Goal: Task Accomplishment & Management: Manage account settings

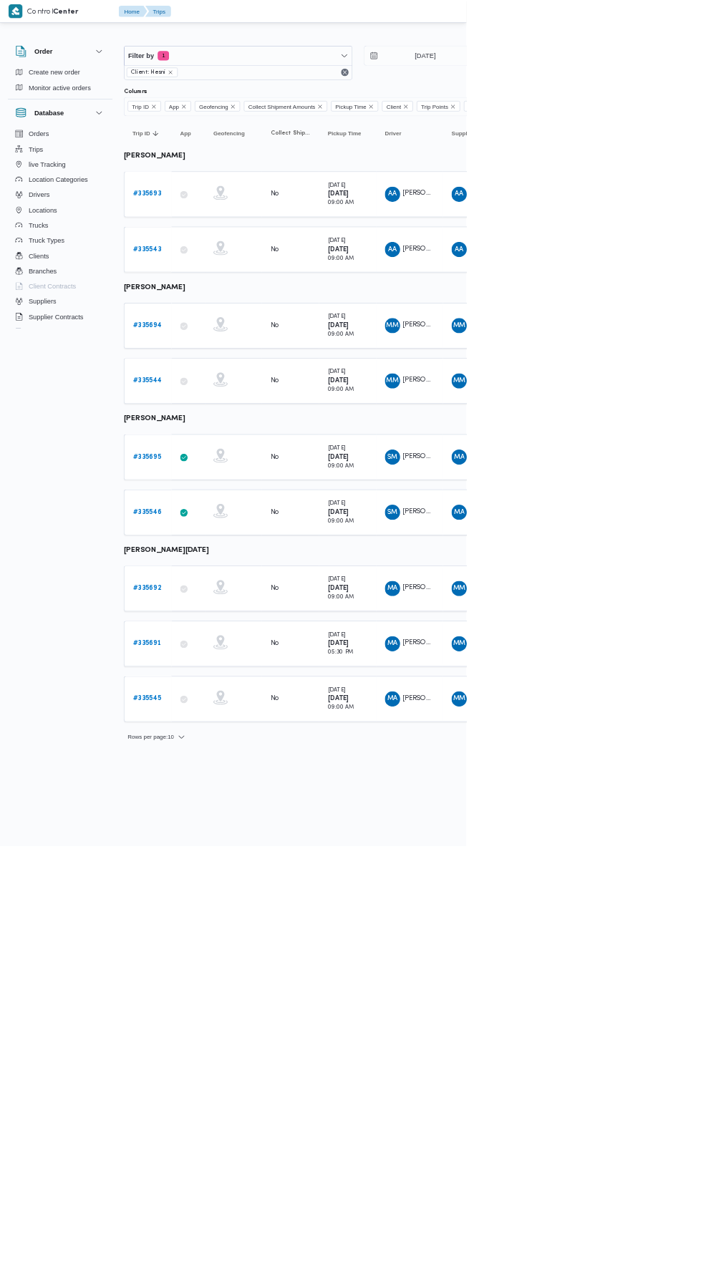
click at [229, 485] on b "# 335694" at bounding box center [221, 489] width 43 height 9
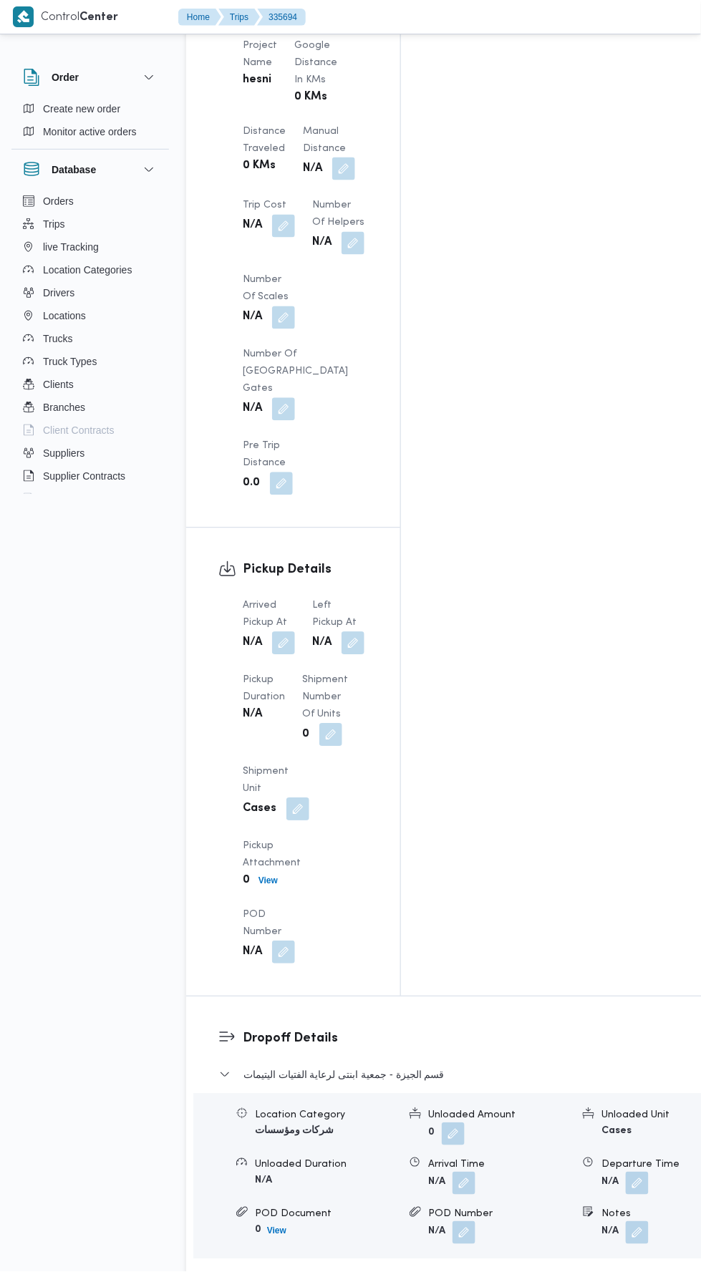
scroll to position [1411, 0]
click at [286, 632] on button "button" at bounding box center [283, 643] width 23 height 23
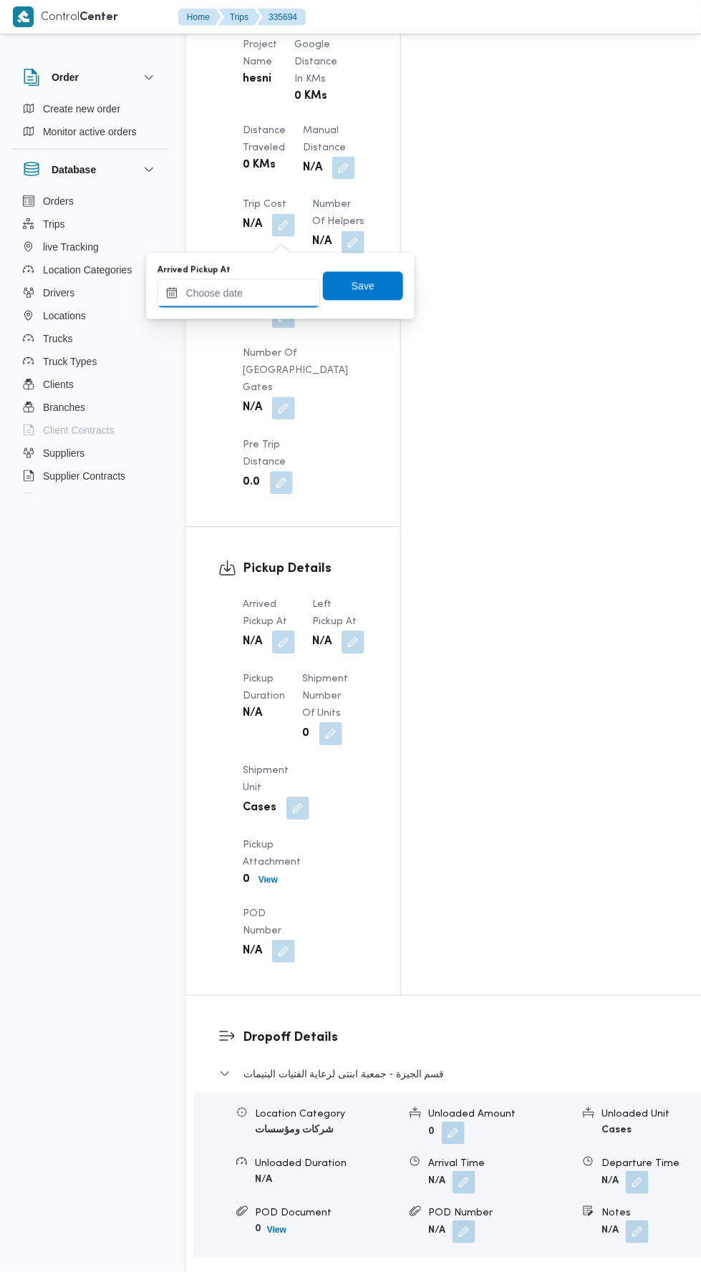
click at [281, 288] on input "Arrived Pickup At" at bounding box center [239, 293] width 163 height 29
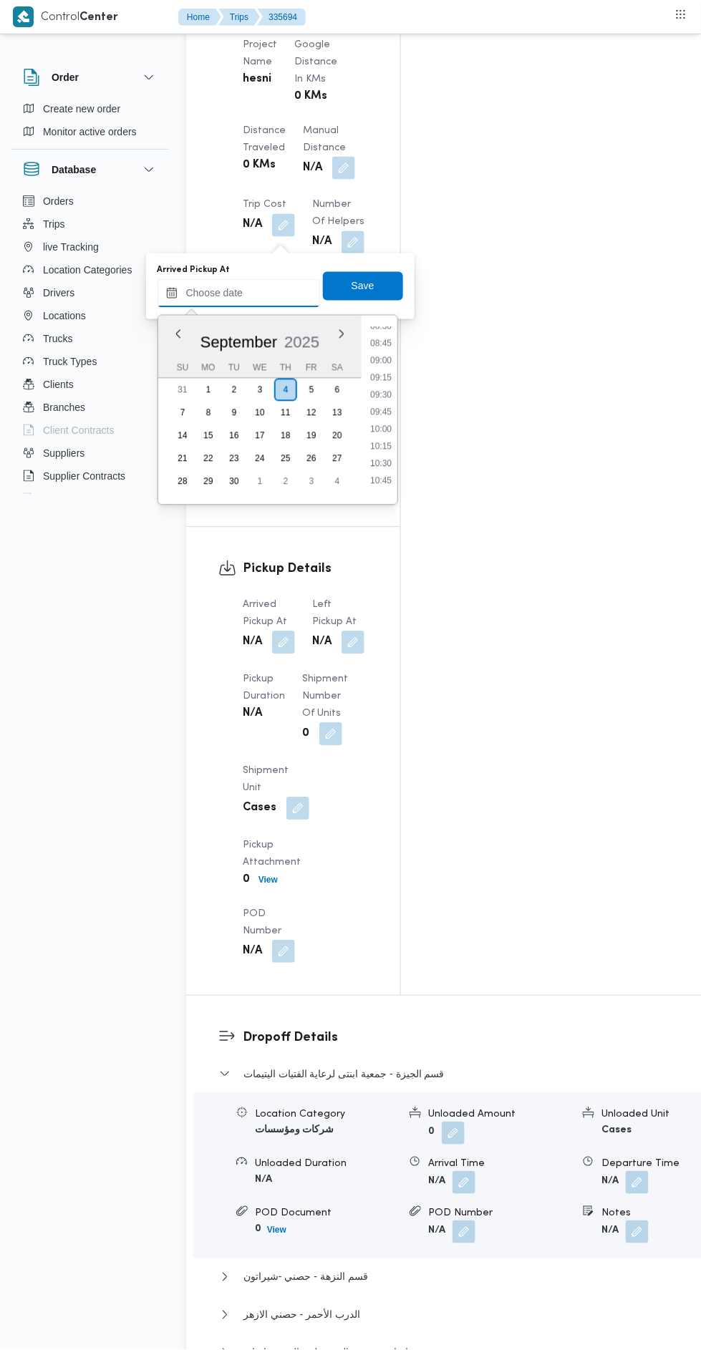
scroll to position [592, 0]
click at [387, 379] on li "09:15" at bounding box center [380, 378] width 33 height 14
type input "[DATE] 09:15"
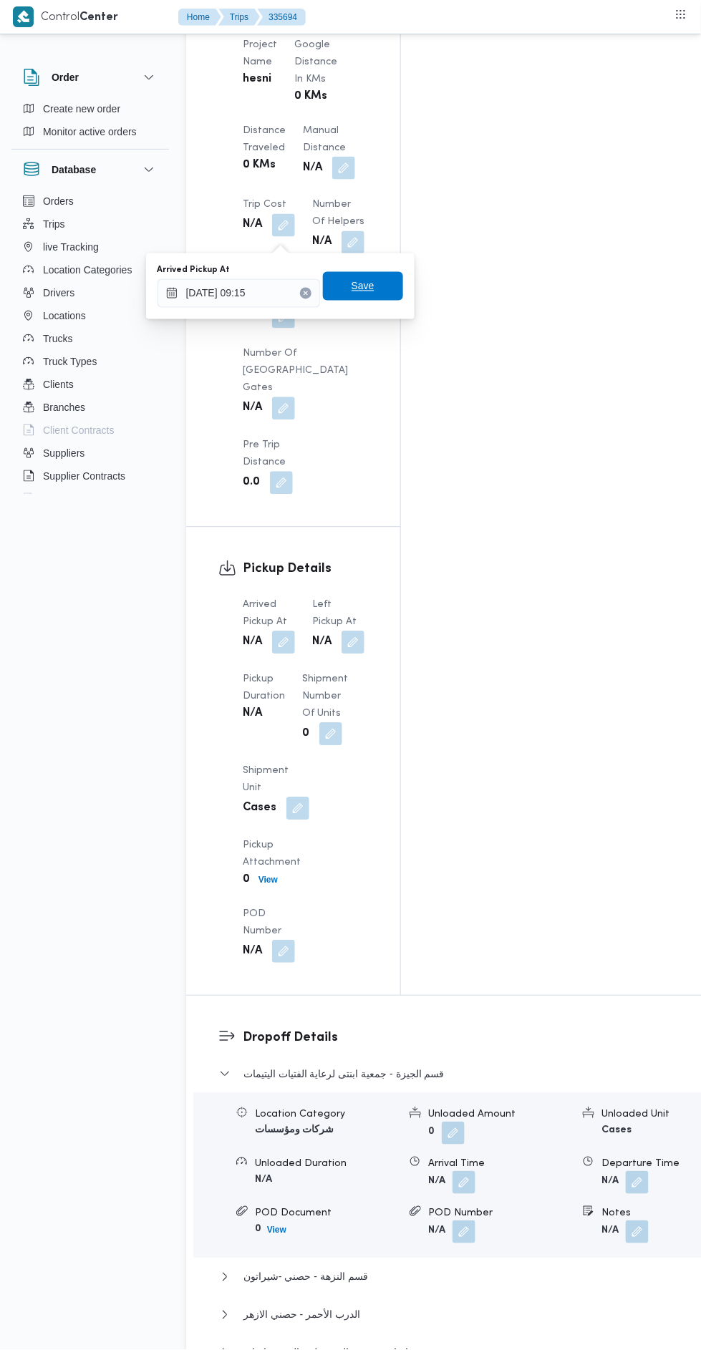
click at [390, 286] on span "Save" at bounding box center [363, 286] width 80 height 29
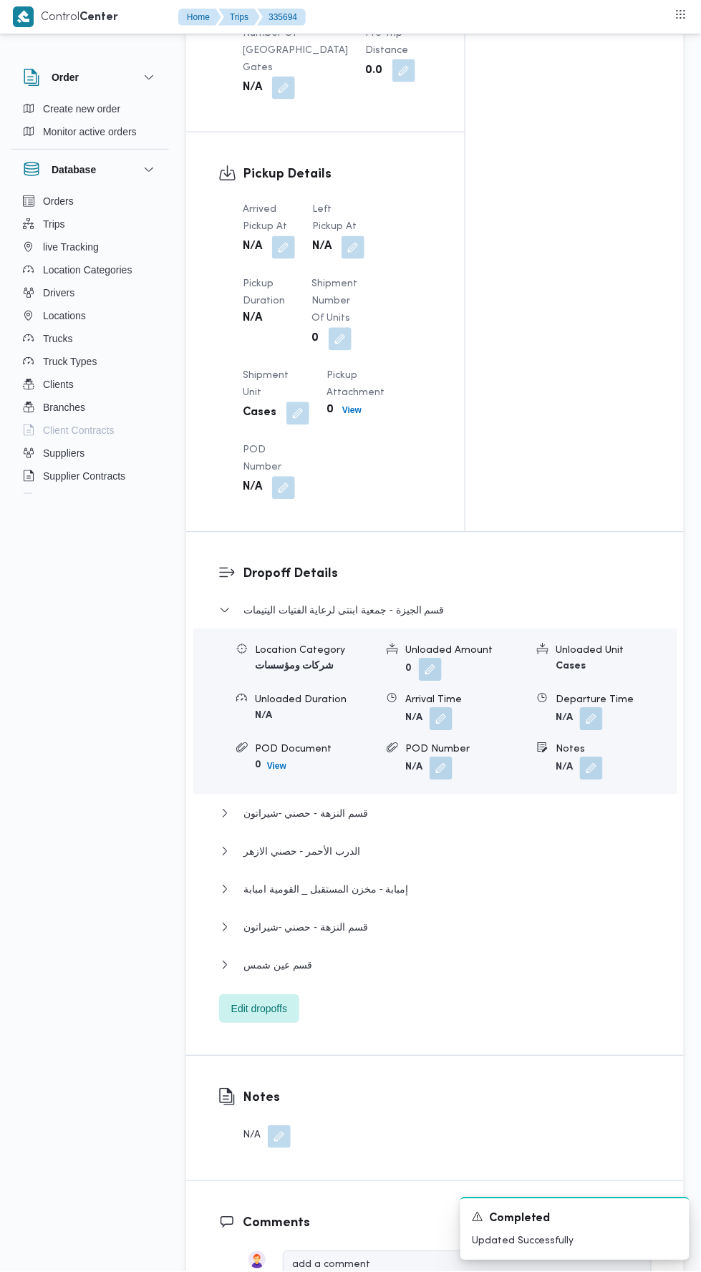
click at [359, 236] on button "button" at bounding box center [353, 247] width 23 height 23
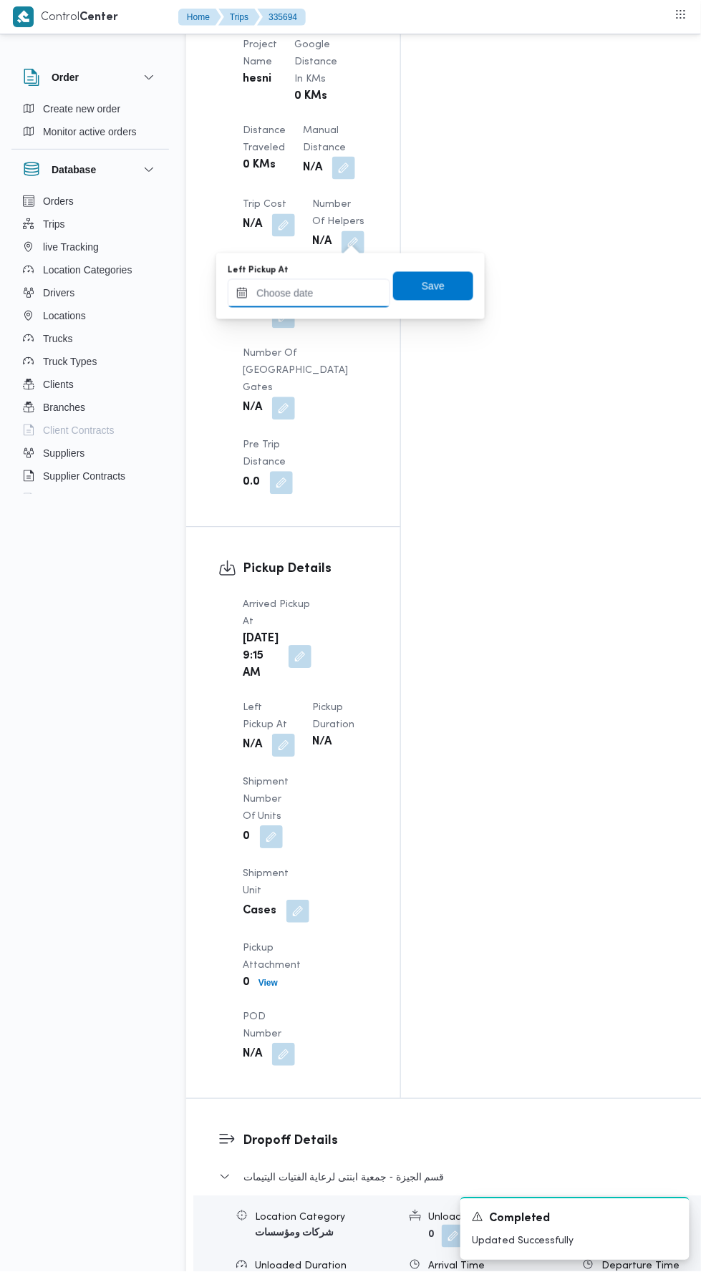
click at [349, 292] on input "Left Pickup At" at bounding box center [309, 293] width 163 height 29
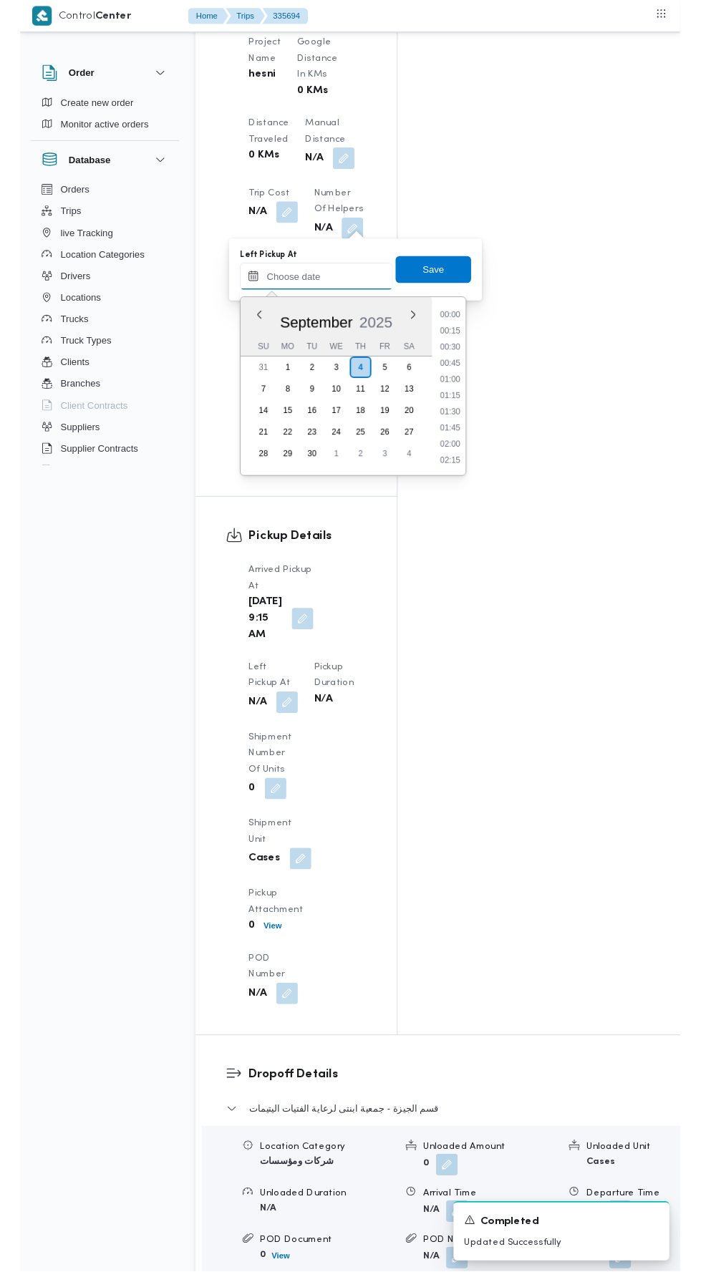
scroll to position [720, 0]
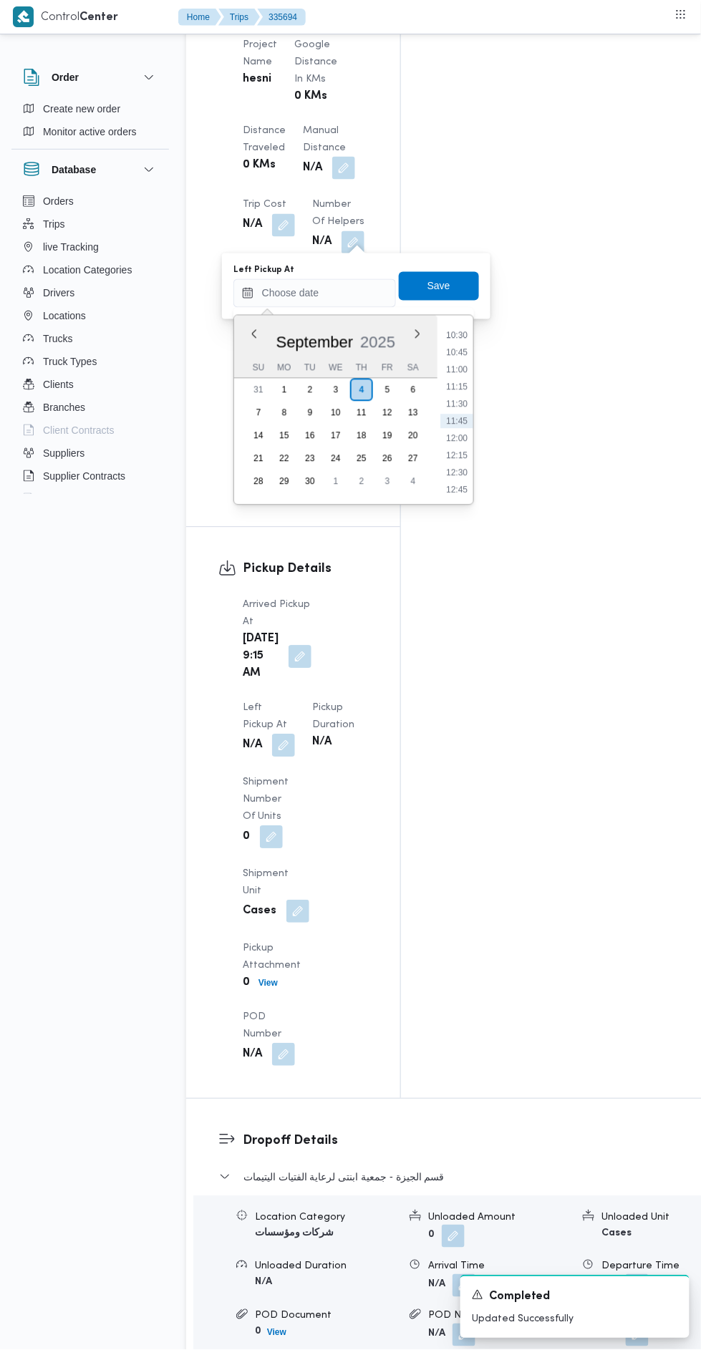
click at [468, 334] on li "10:30" at bounding box center [456, 336] width 33 height 14
type input "[DATE] 10:30"
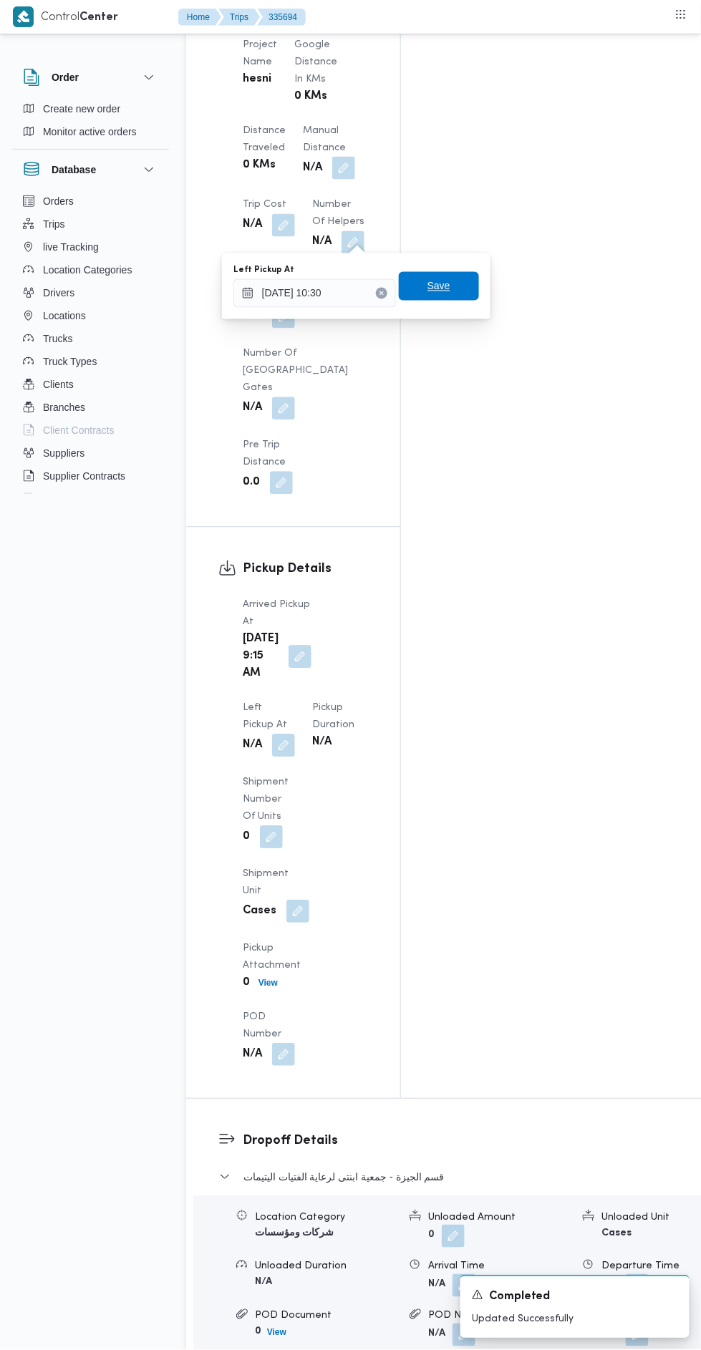
click at [465, 285] on span "Save" at bounding box center [439, 286] width 80 height 29
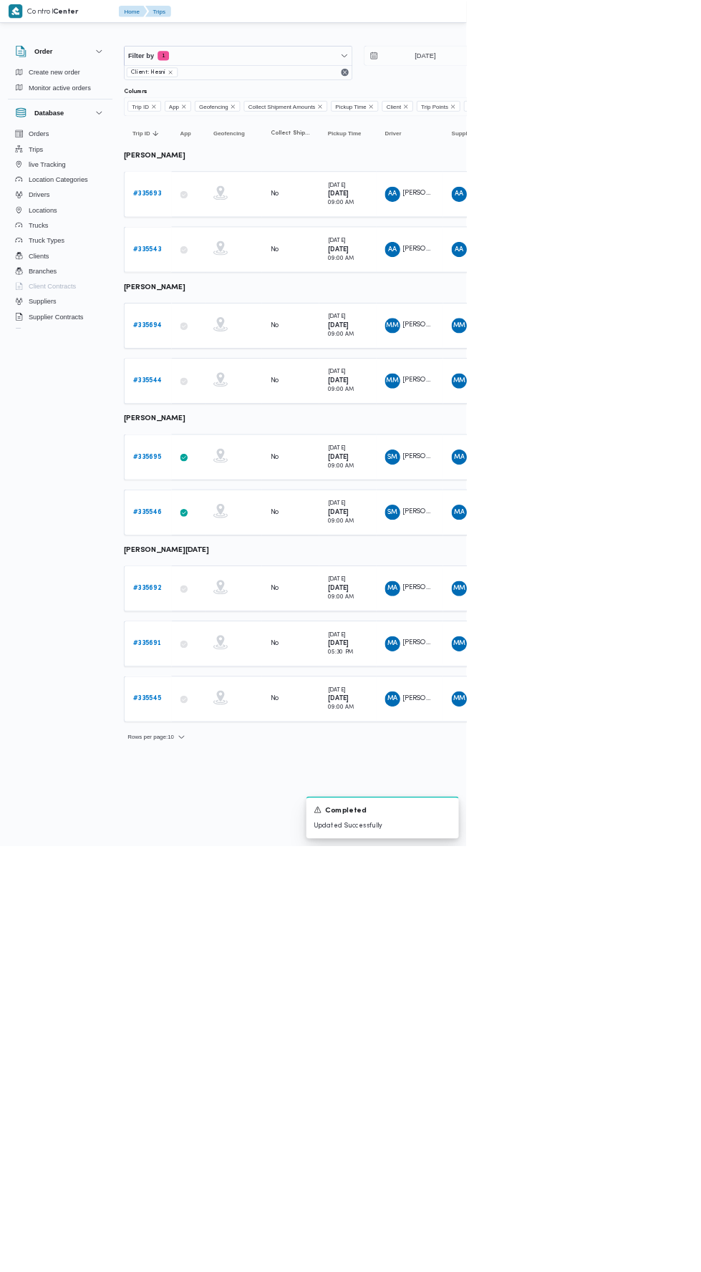
click at [236, 290] on b "# 335693" at bounding box center [221, 291] width 42 height 9
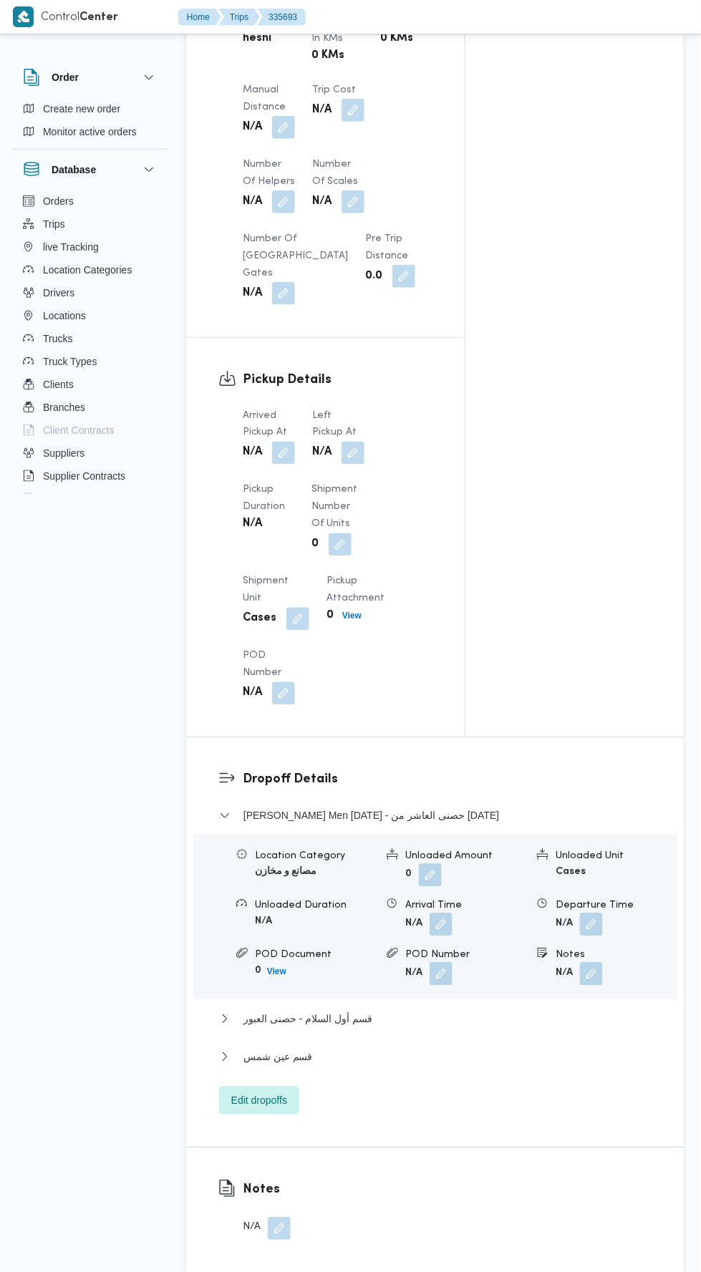
scroll to position [1194, 0]
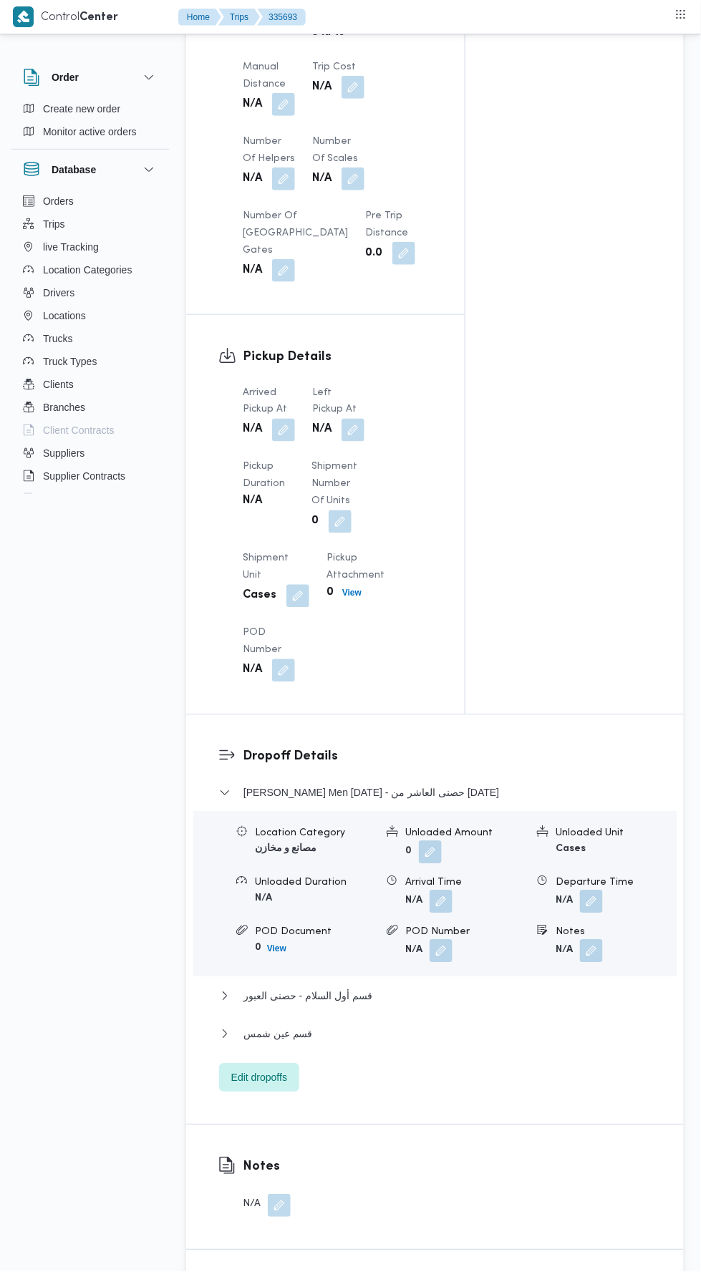
click at [279, 426] on button "button" at bounding box center [283, 430] width 23 height 23
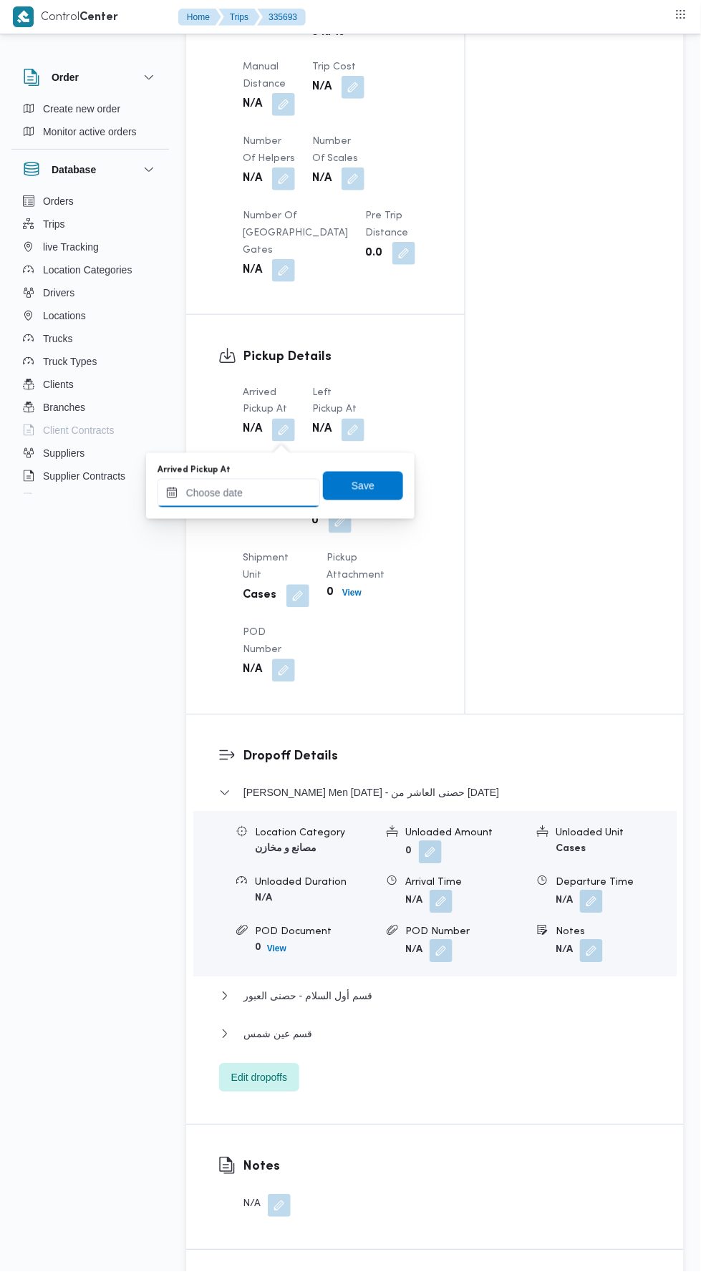
click at [294, 492] on input "Arrived Pickup At" at bounding box center [239, 493] width 163 height 29
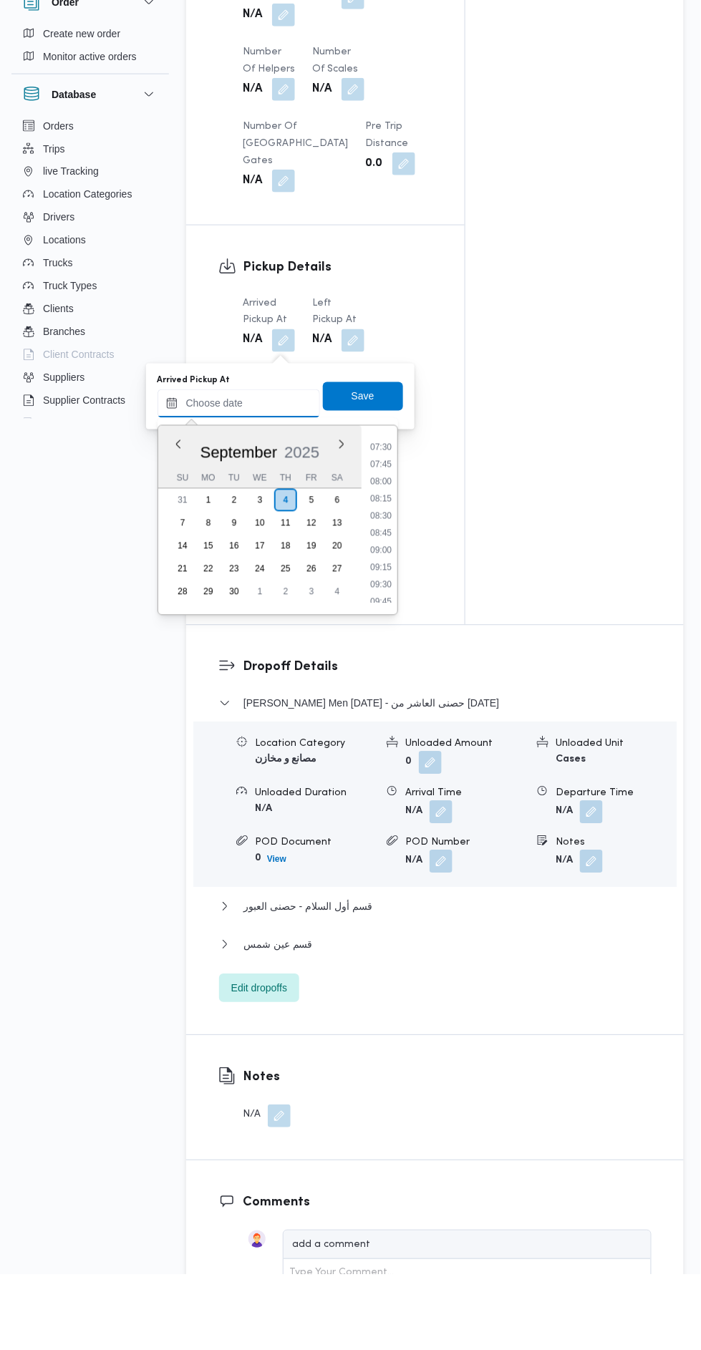
scroll to position [507, 0]
click at [380, 629] on li "09:00" at bounding box center [380, 631] width 33 height 14
type input "[DATE] 09:00"
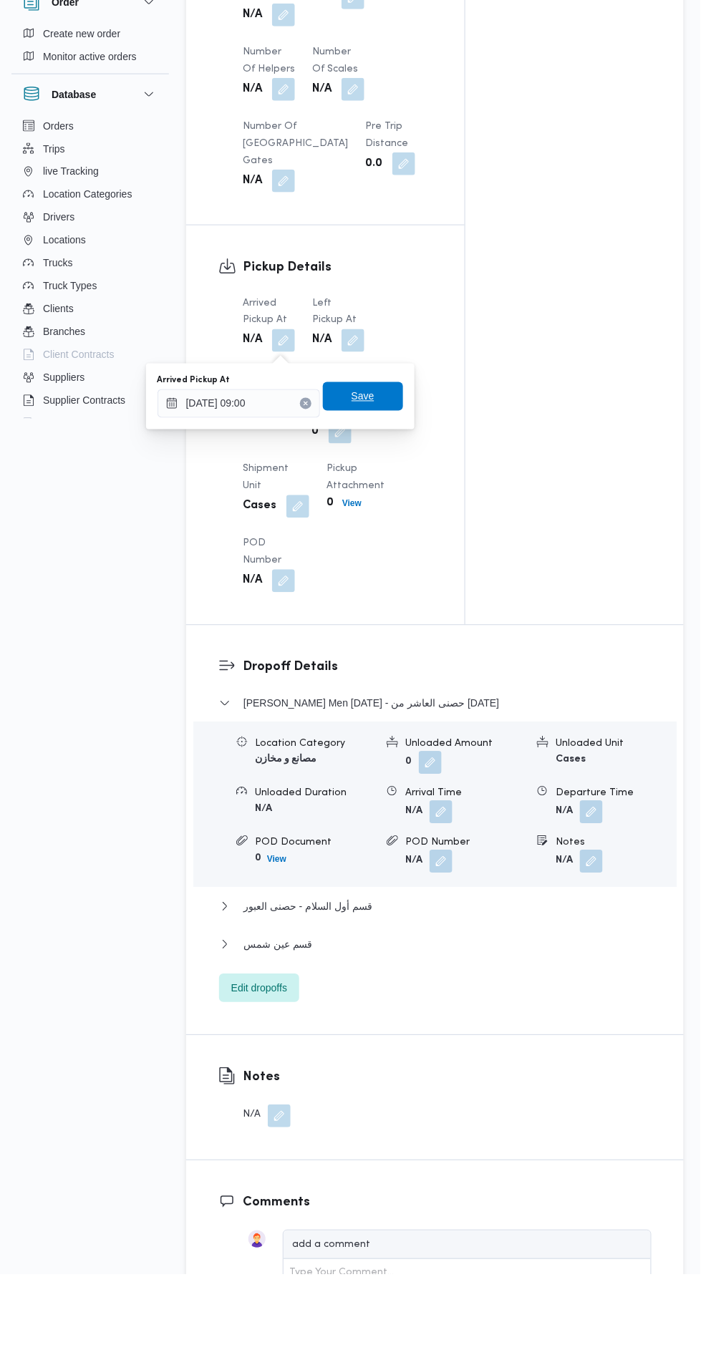
click at [397, 472] on span "Save" at bounding box center [363, 472] width 80 height 29
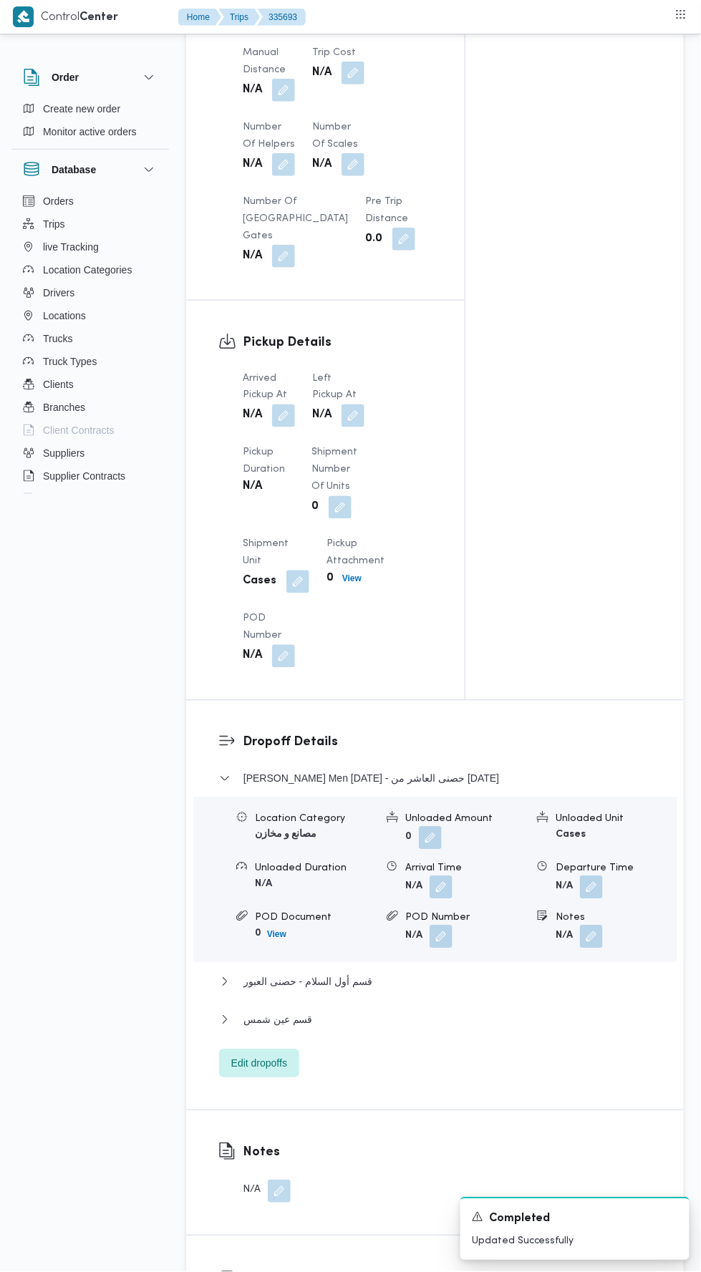
click at [359, 420] on button "button" at bounding box center [353, 416] width 23 height 23
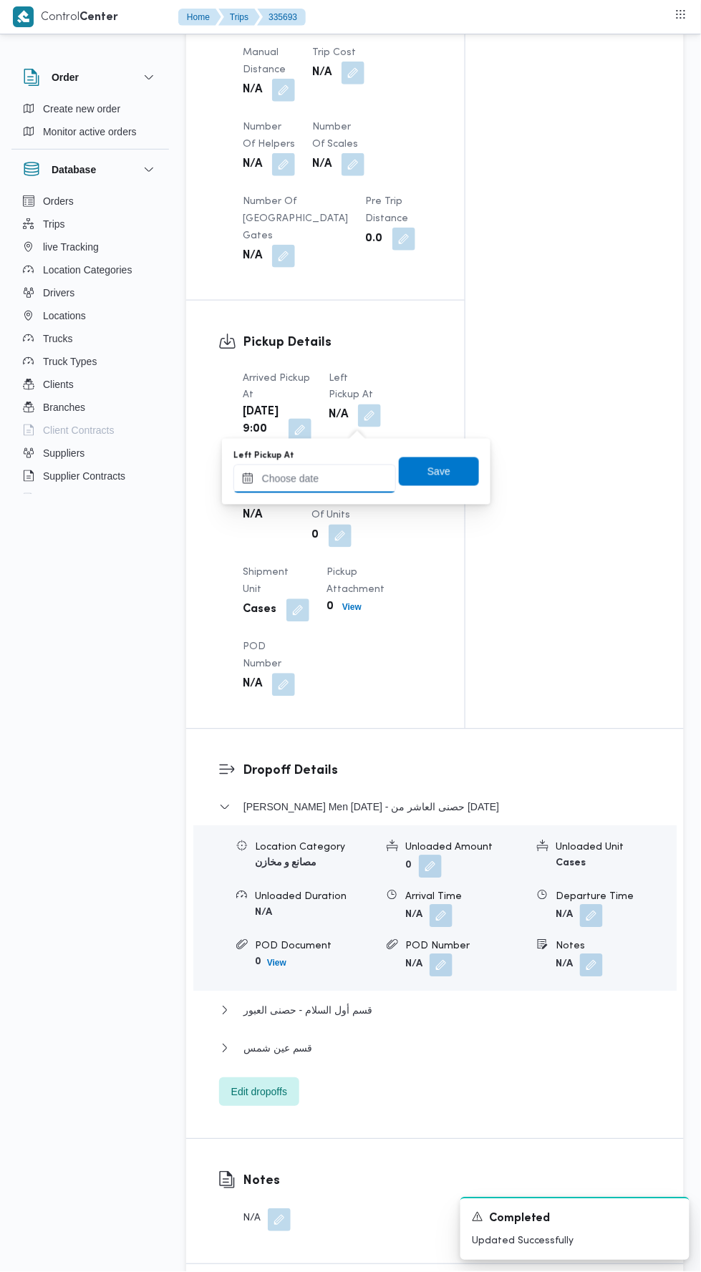
click at [348, 473] on input "Left Pickup At" at bounding box center [314, 479] width 163 height 29
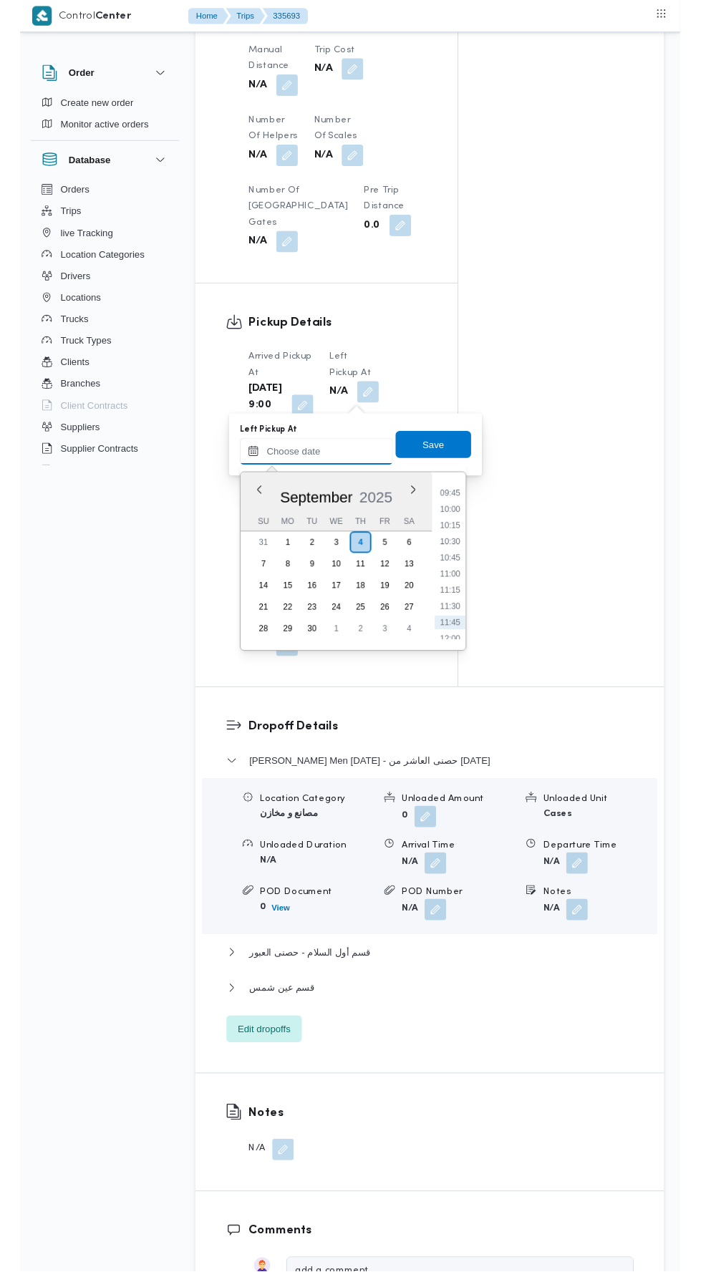
scroll to position [666, 0]
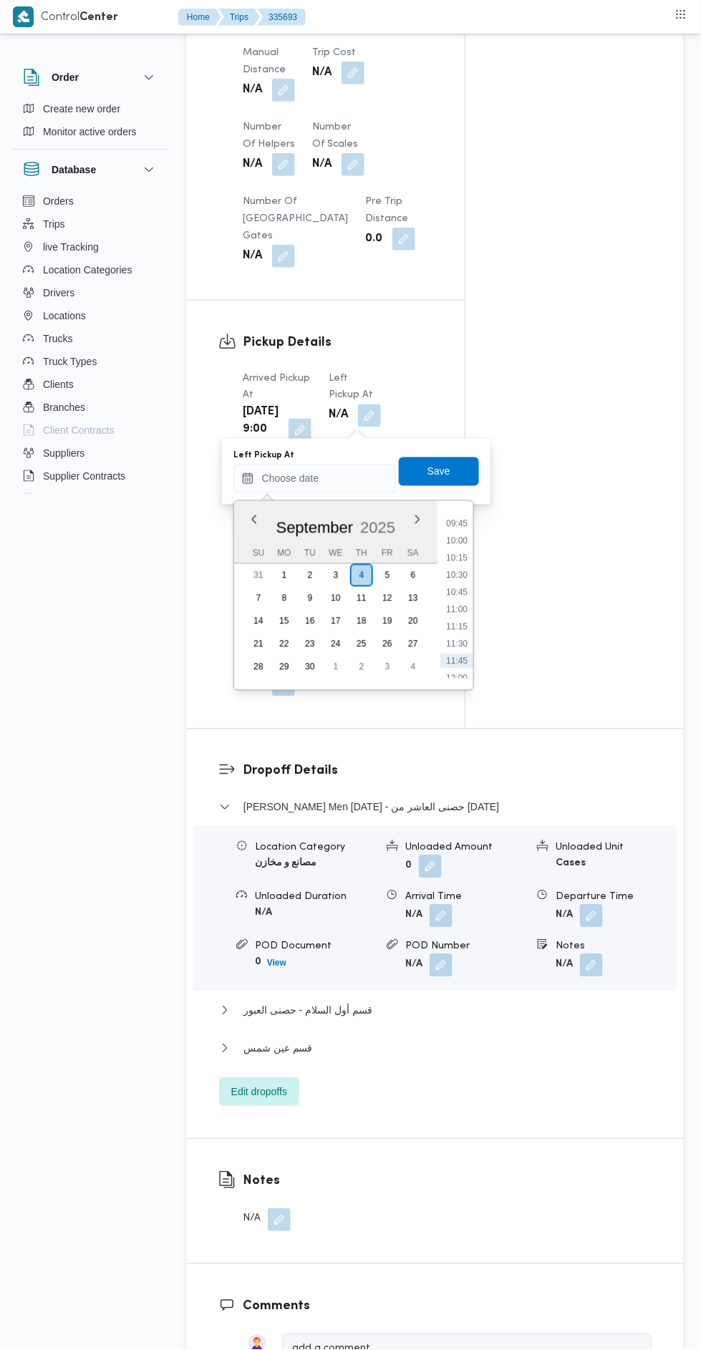
click at [464, 505] on div "Time 00:00 00:15 00:30 00:45 01:00 01:15 01:30 01:45 02:00 02:15 02:30 02:45 03…" at bounding box center [455, 595] width 36 height 189
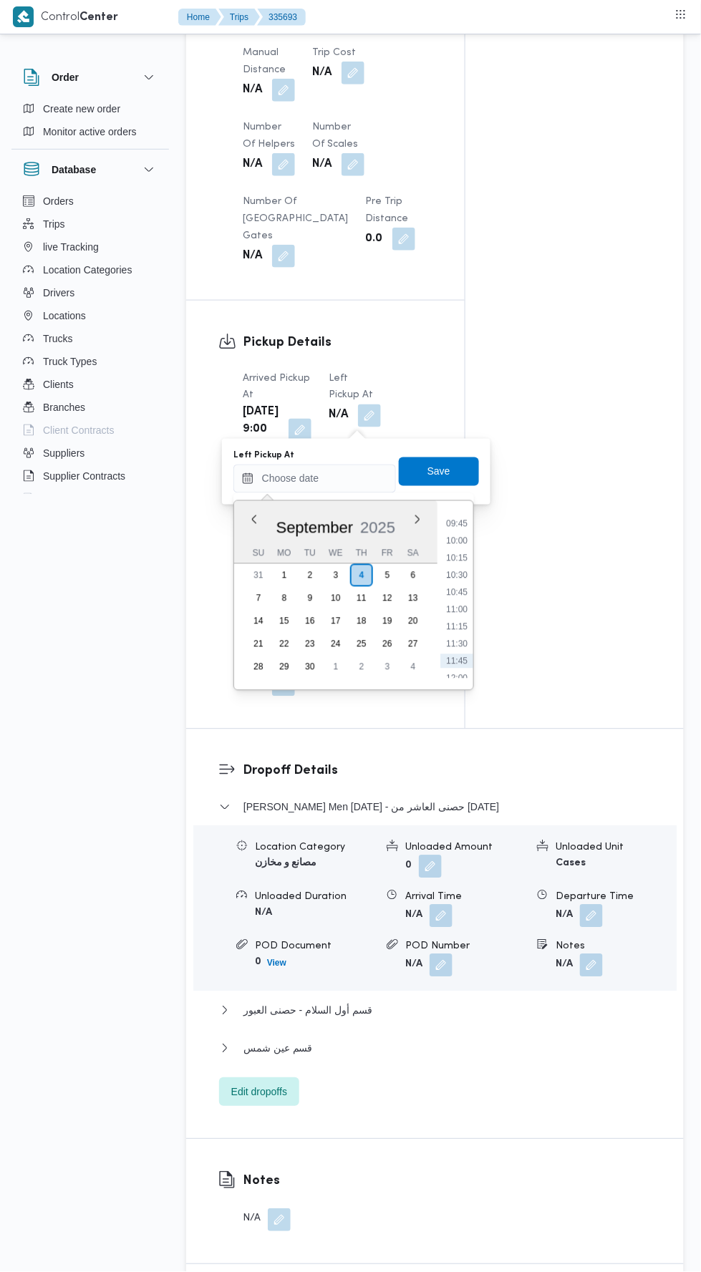
click at [467, 520] on li "09:45" at bounding box center [456, 524] width 33 height 14
type input "[DATE] 09:45"
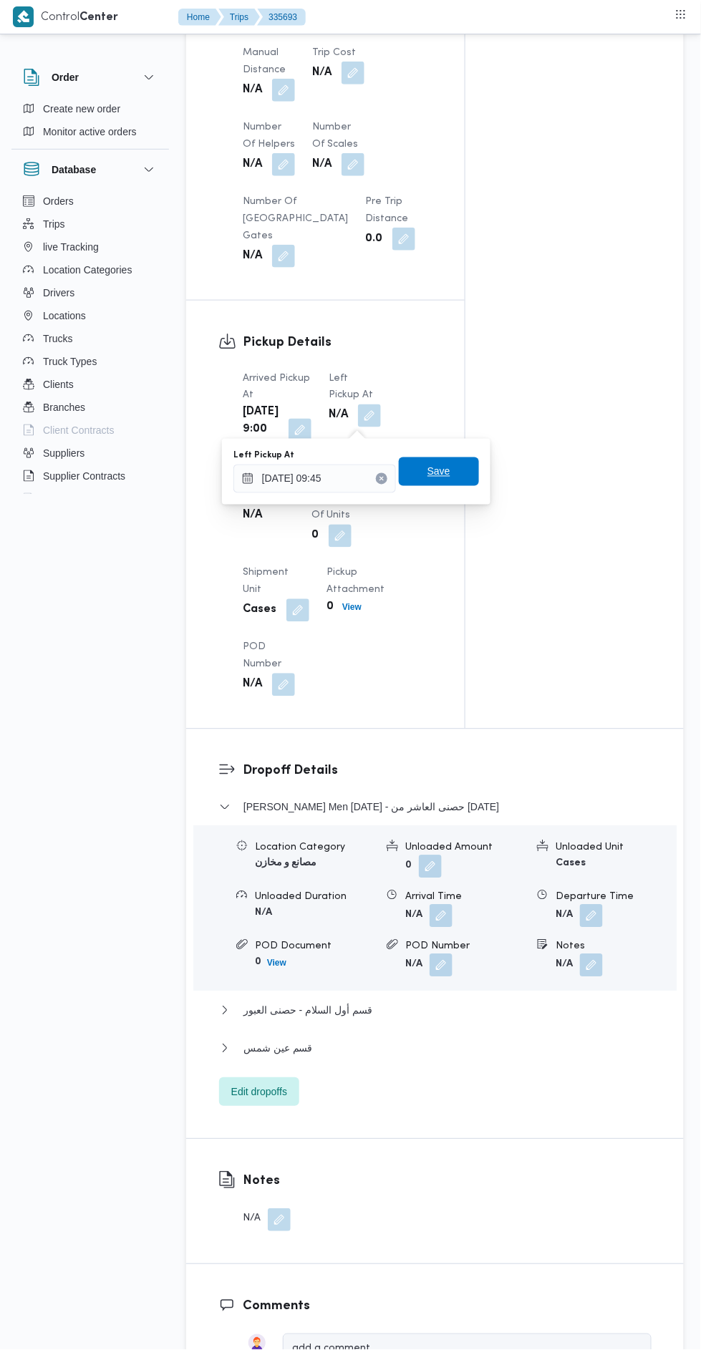
click at [463, 480] on span "Save" at bounding box center [439, 472] width 80 height 29
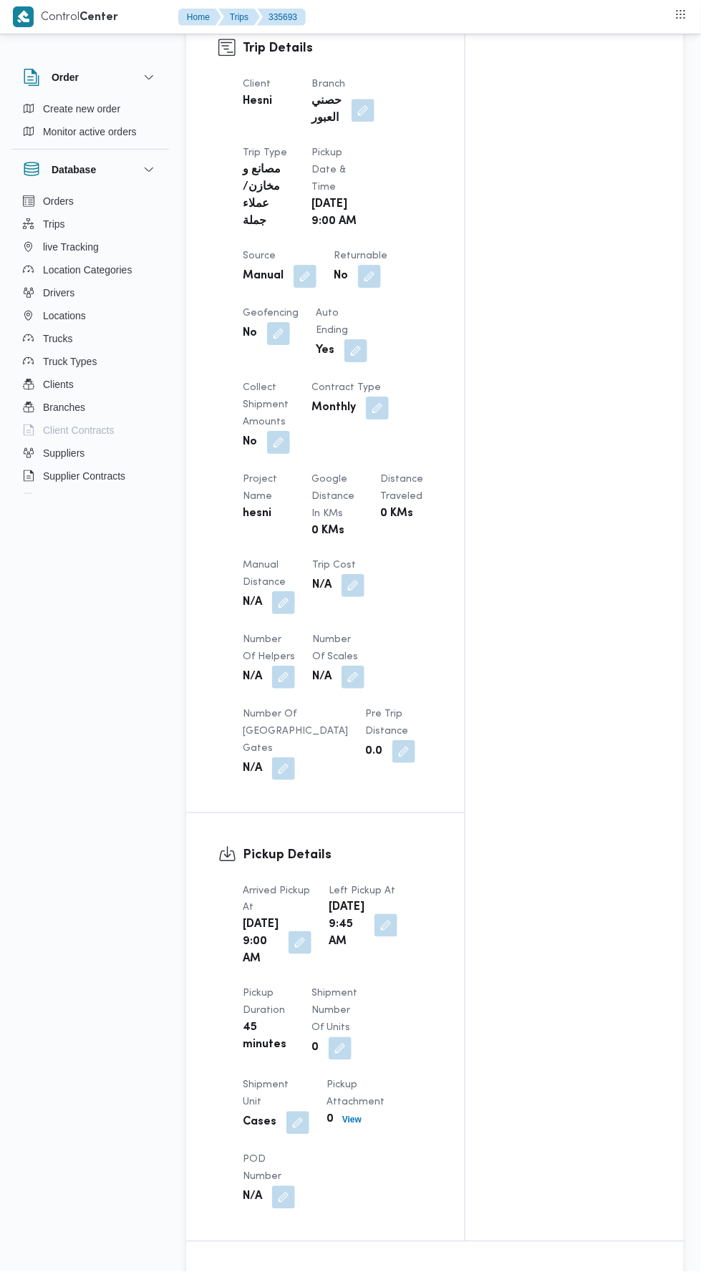
scroll to position [0, 0]
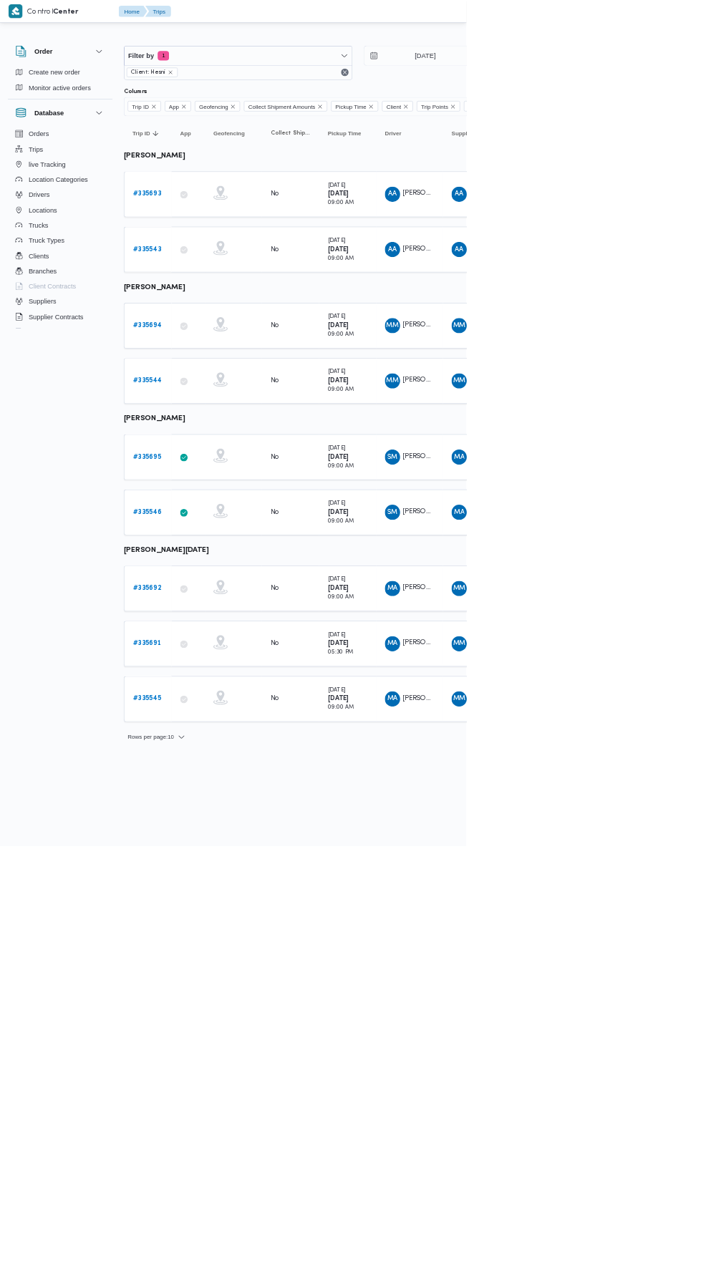
click at [241, 853] on td "Trip ID # 335692" at bounding box center [222, 885] width 72 height 69
click at [203, 880] on b "# 335692" at bounding box center [221, 884] width 42 height 9
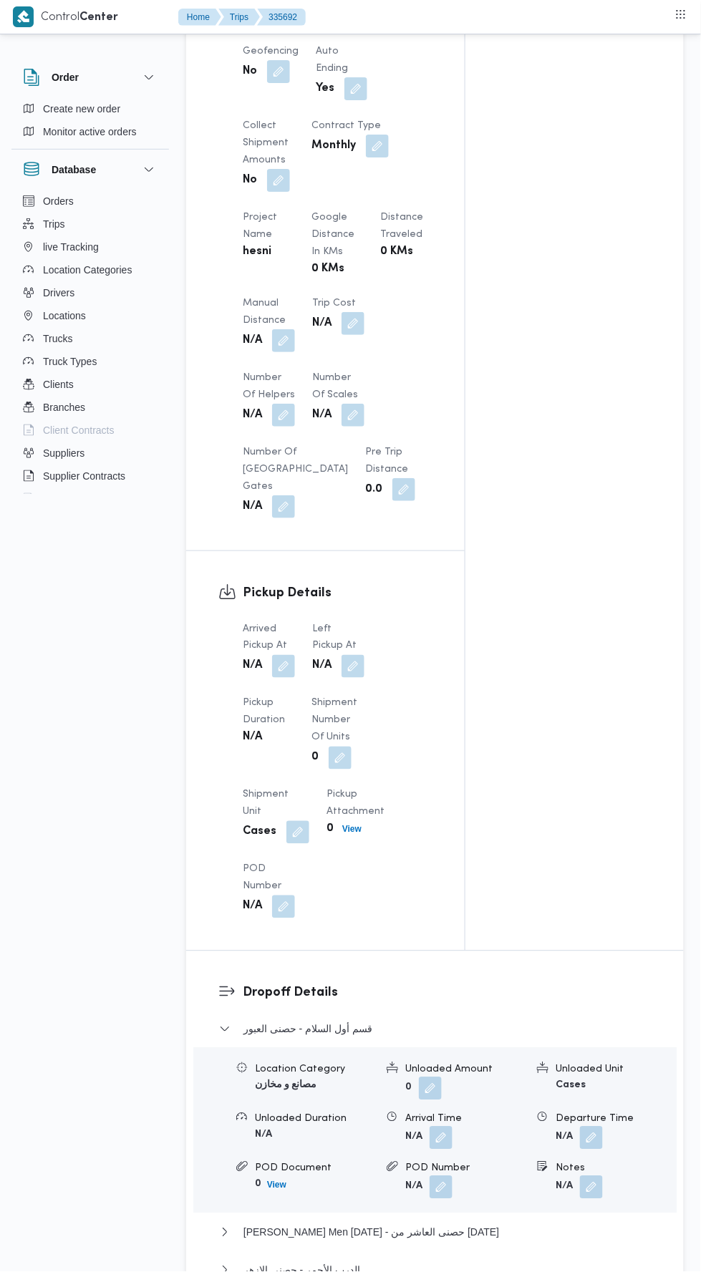
scroll to position [929, 0]
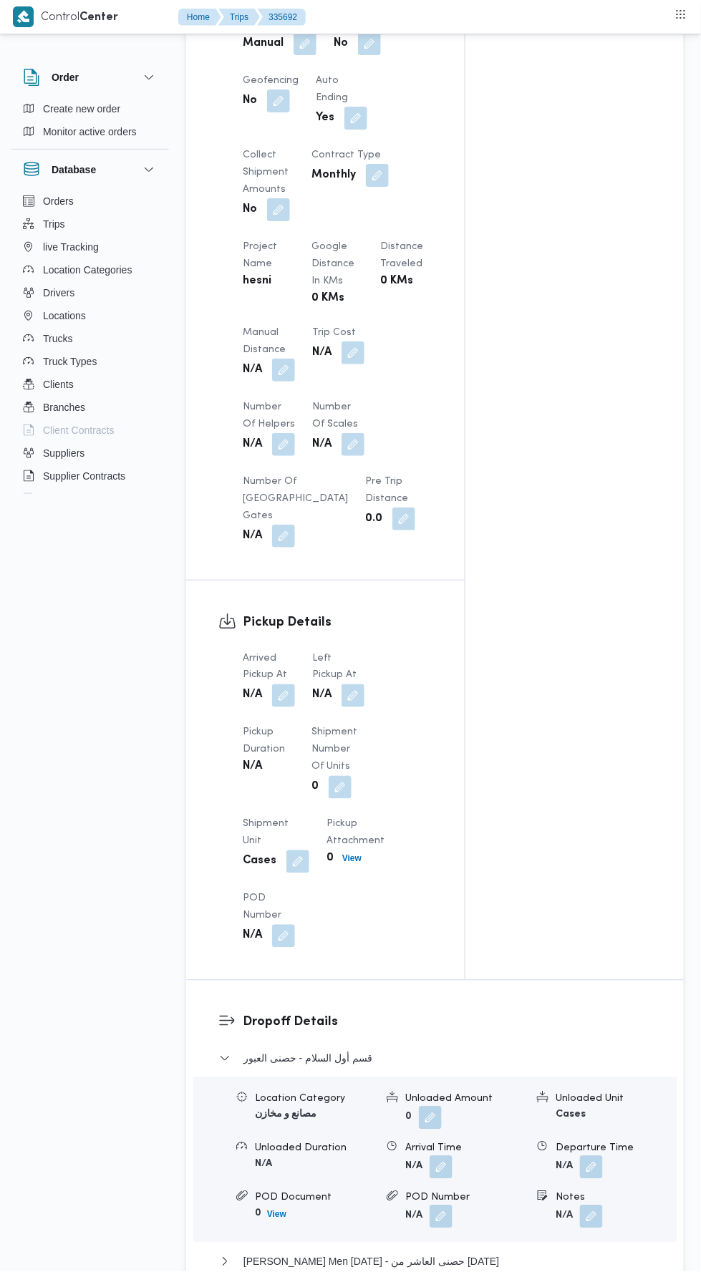
click at [288, 707] on button "button" at bounding box center [283, 695] width 23 height 23
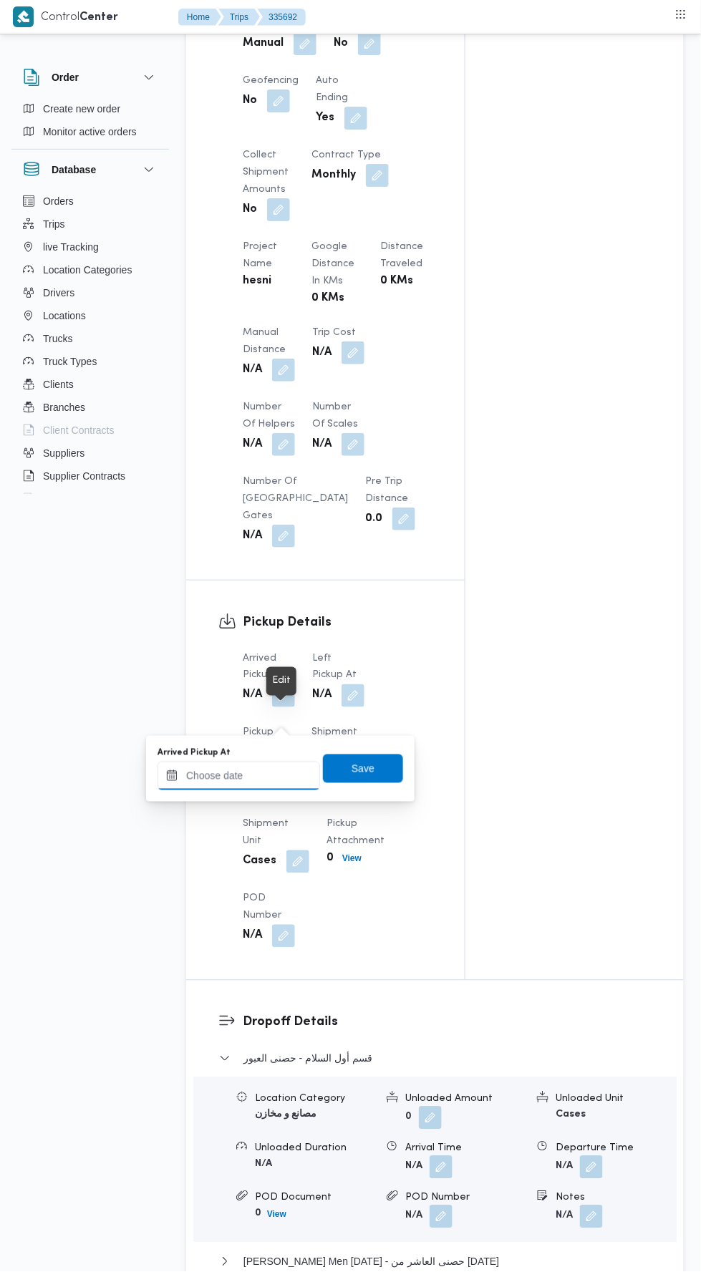
click at [284, 774] on input "Arrived Pickup At" at bounding box center [239, 776] width 163 height 29
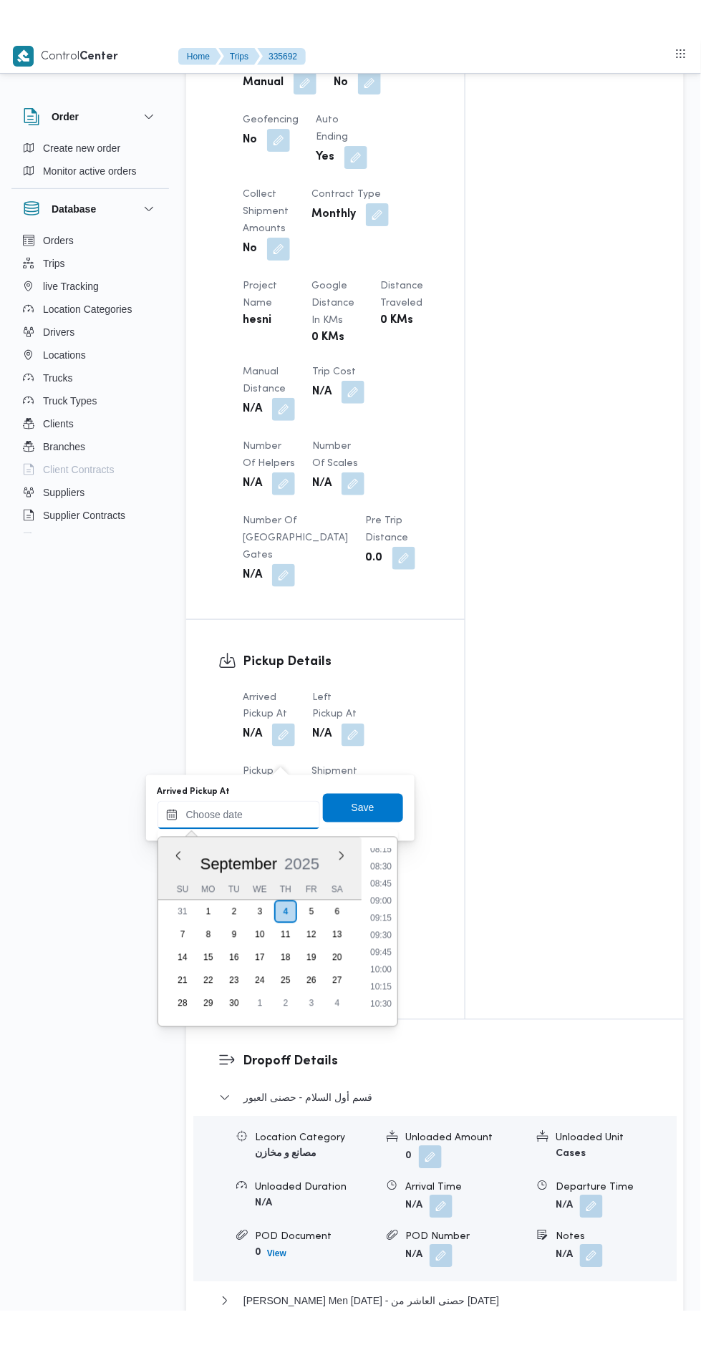
scroll to position [571, 0]
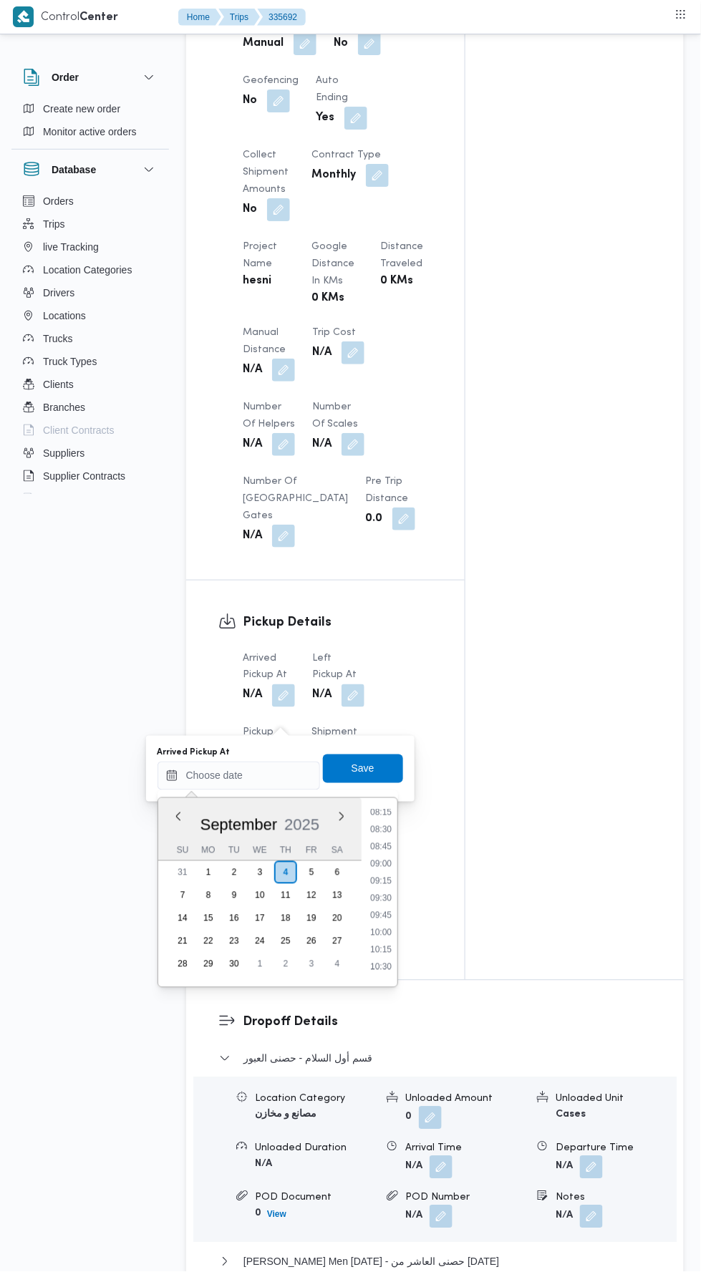
click at [382, 884] on li "09:15" at bounding box center [380, 881] width 33 height 14
type input "[DATE] 09:15"
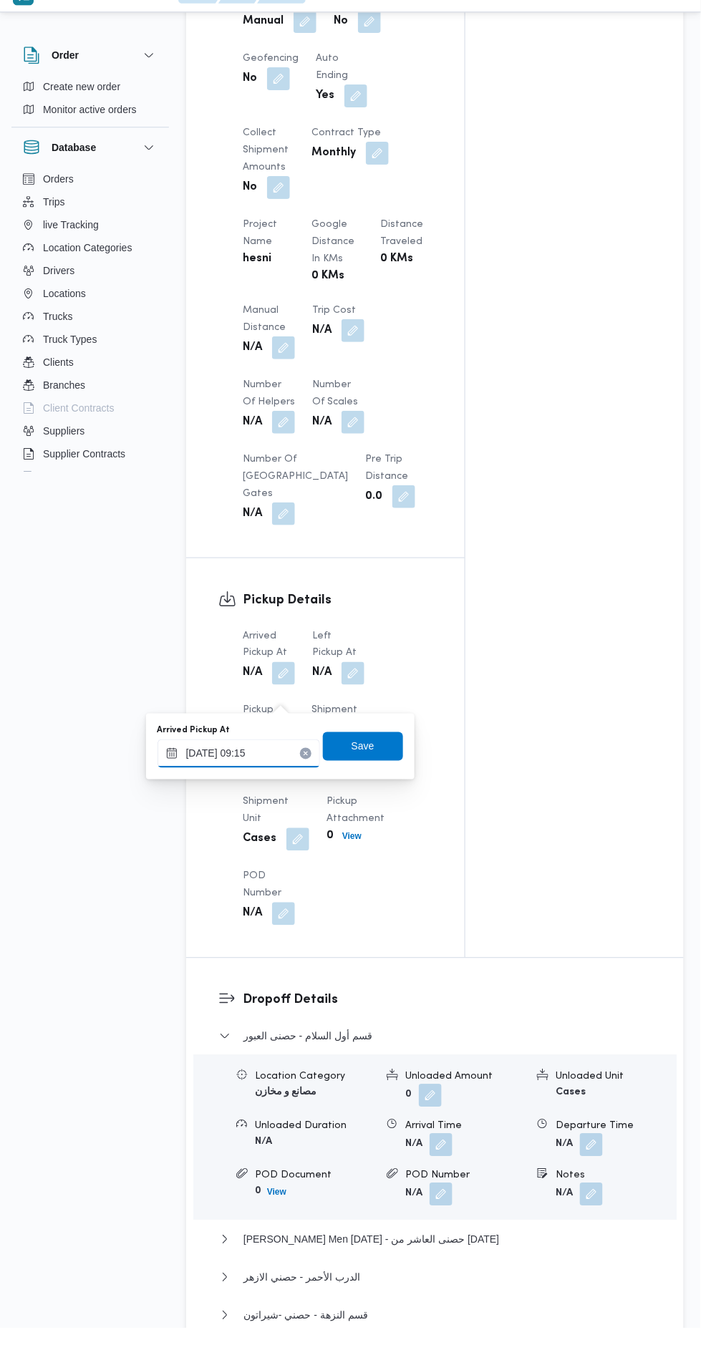
scroll to position [929, 0]
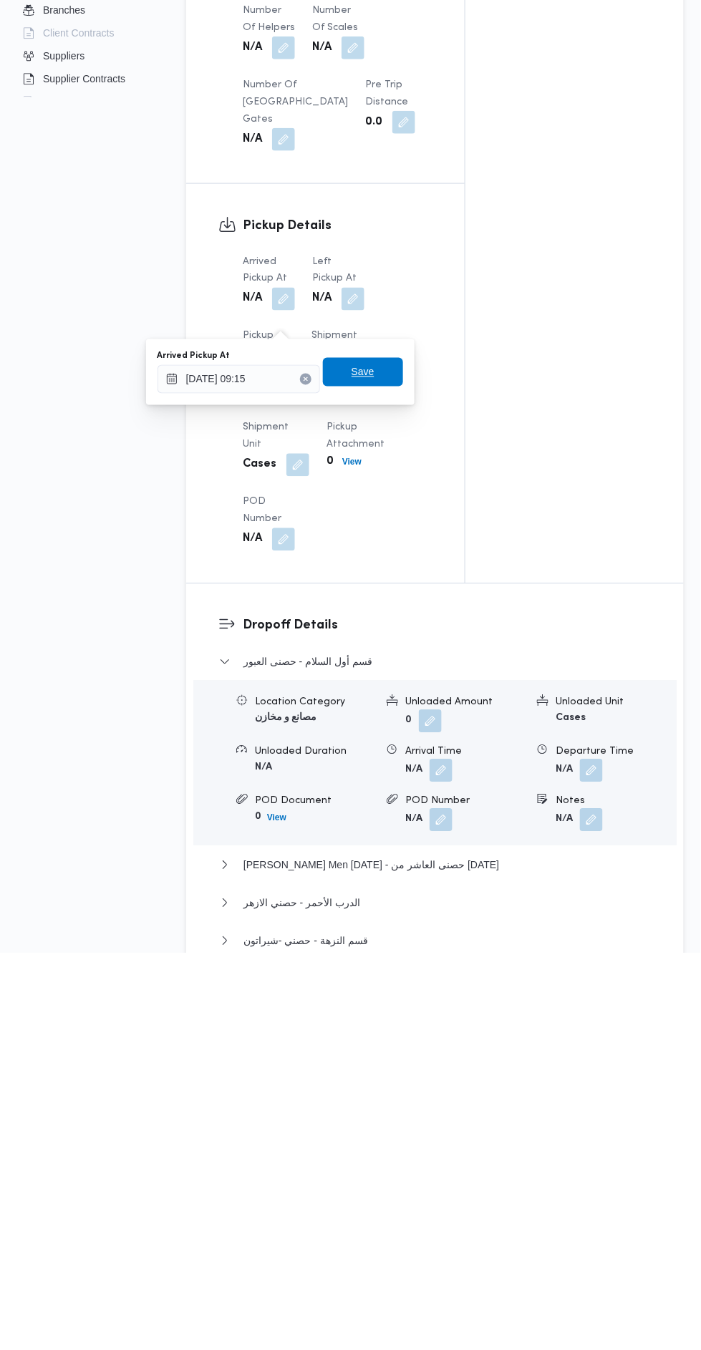
click at [380, 766] on span "Save" at bounding box center [363, 769] width 80 height 29
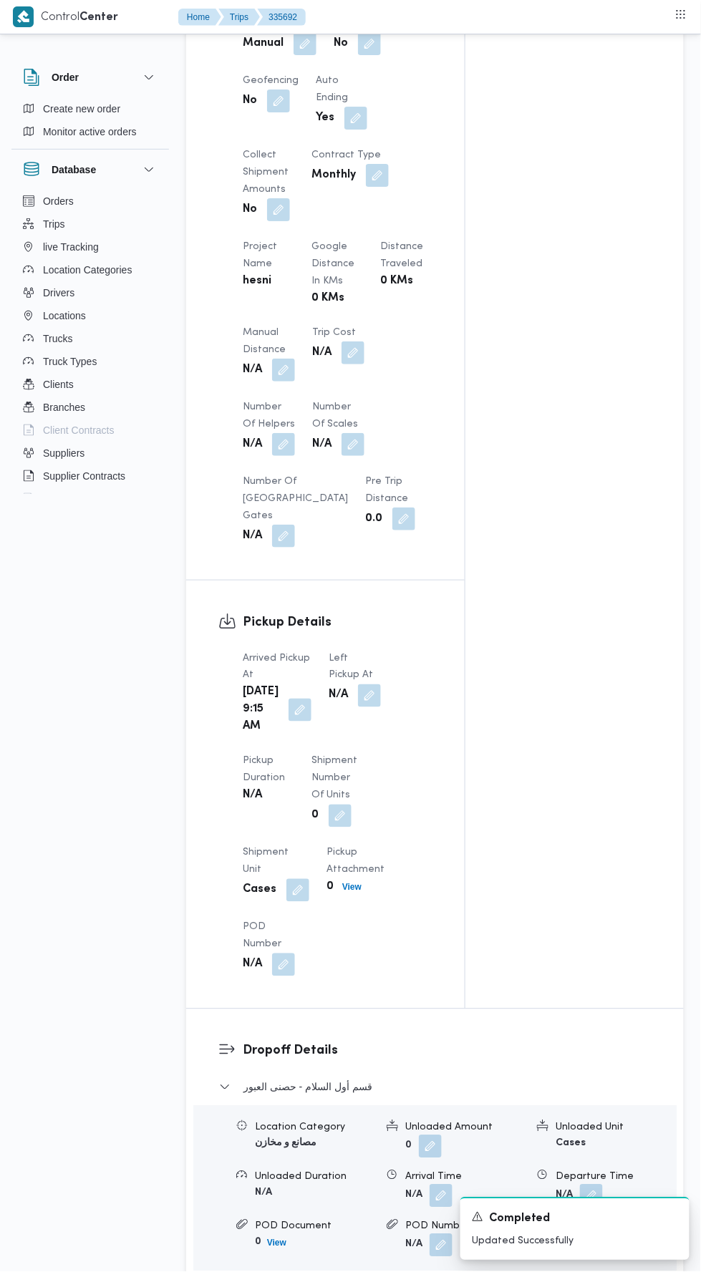
click at [367, 684] on dt "Left Pickup At" at bounding box center [355, 667] width 52 height 34
click at [366, 707] on button "button" at bounding box center [369, 695] width 23 height 23
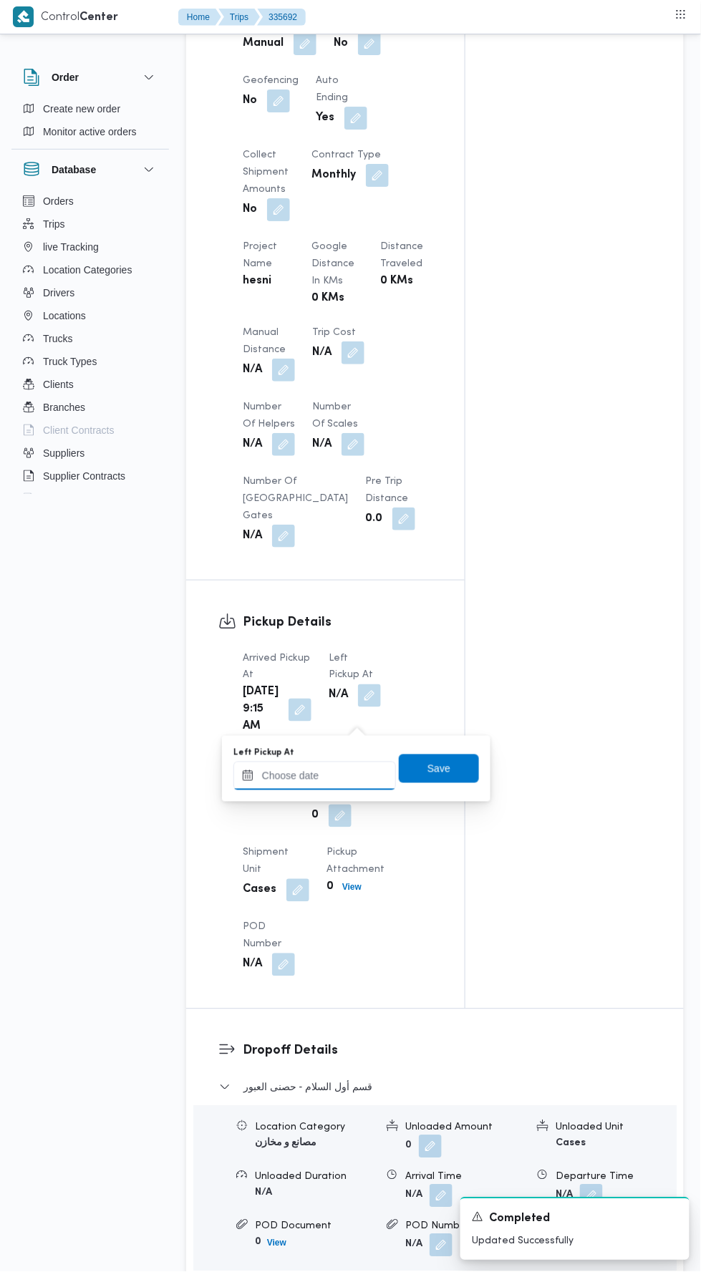
click at [335, 775] on input "Left Pickup At" at bounding box center [314, 776] width 163 height 29
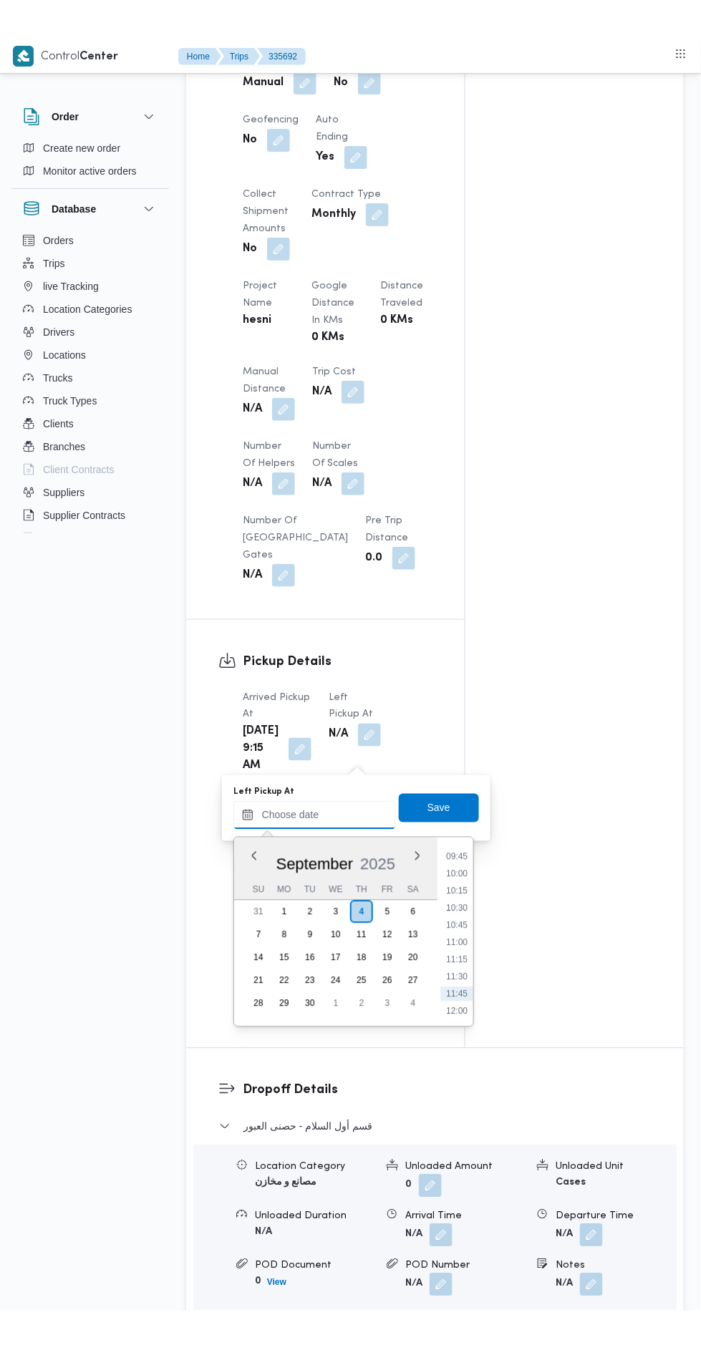
scroll to position [662, 0]
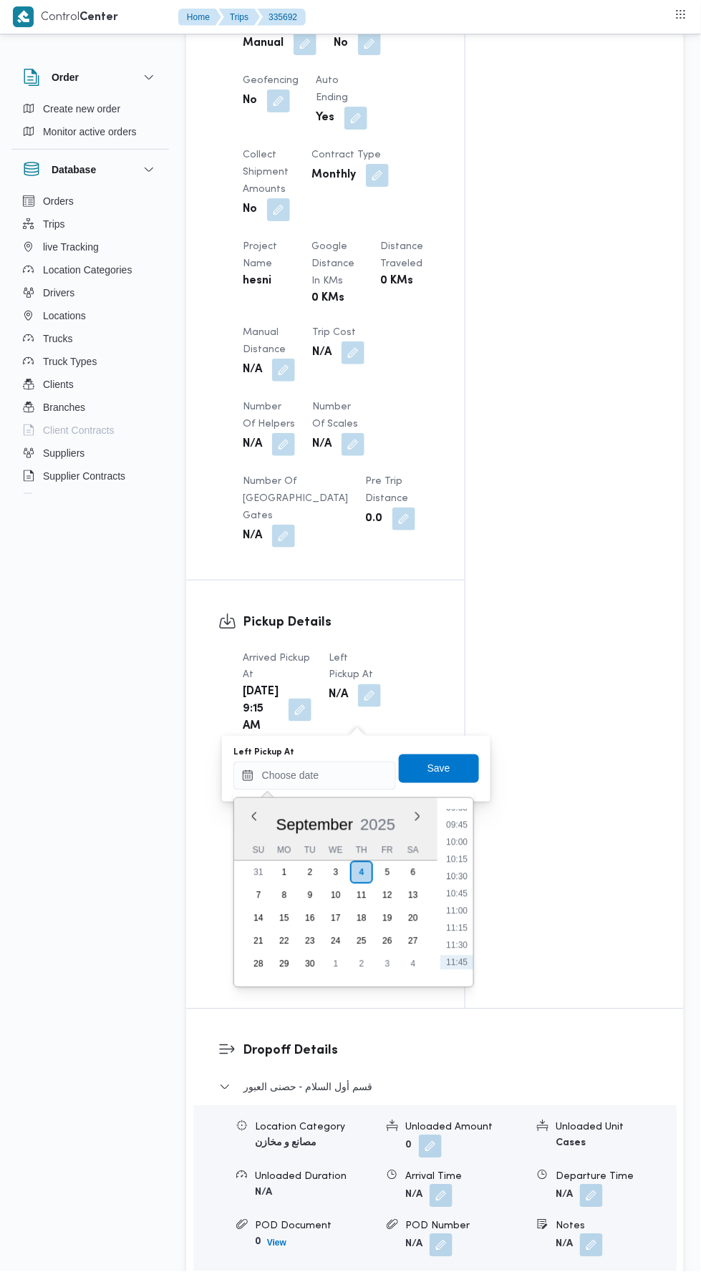
click at [458, 858] on li "10:15" at bounding box center [456, 860] width 33 height 14
type input "[DATE] 10:15"
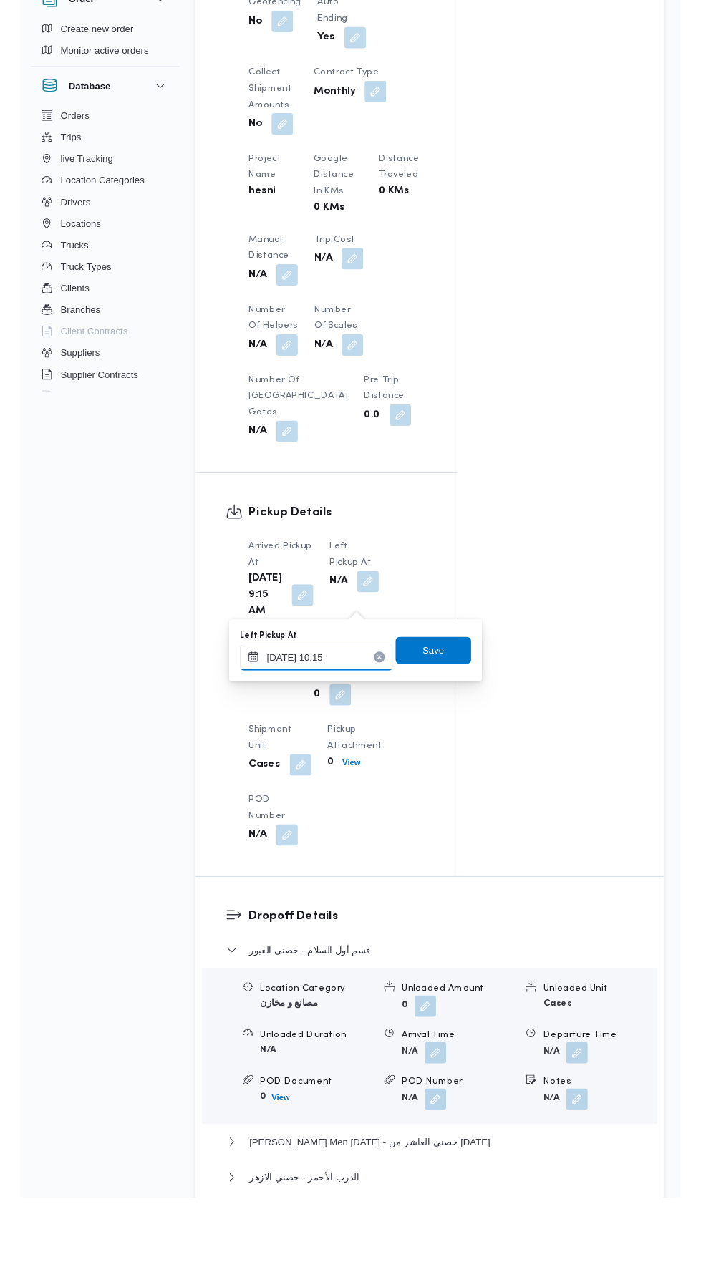
scroll to position [929, 0]
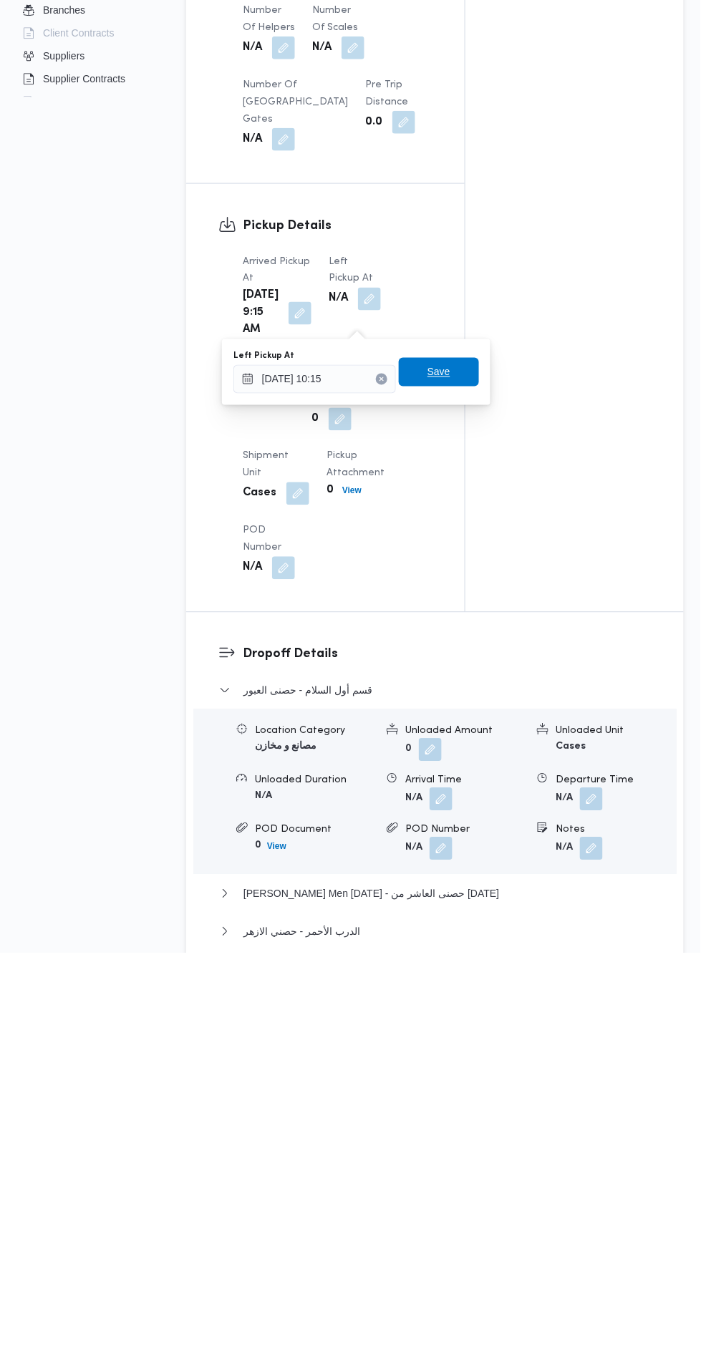
click at [450, 763] on span "Save" at bounding box center [438, 768] width 23 height 17
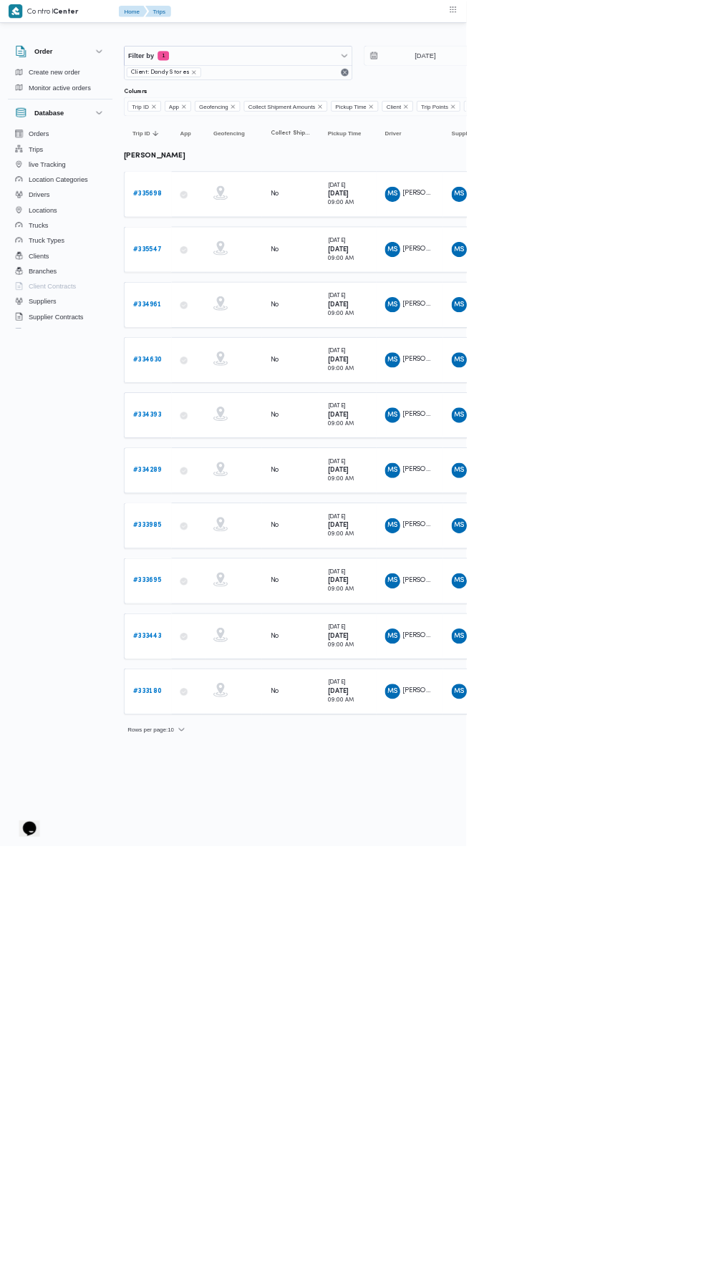
click at [230, 287] on b "# 335698" at bounding box center [221, 291] width 43 height 9
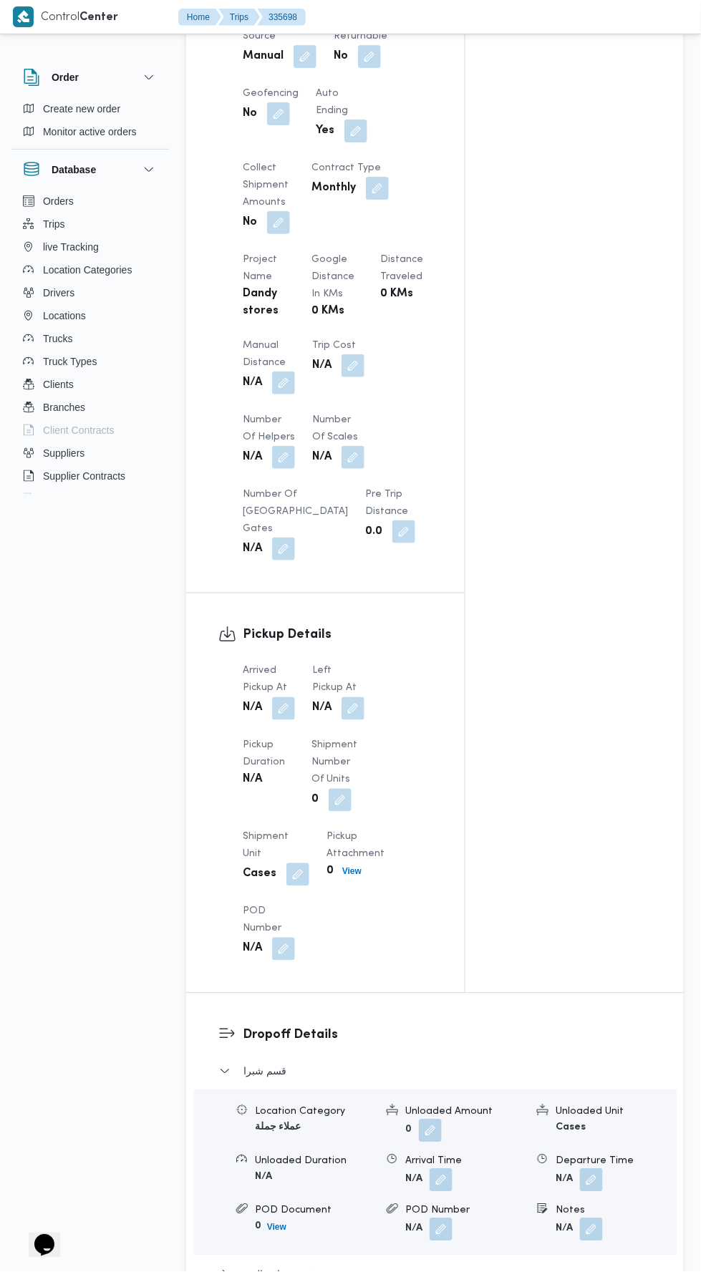
scroll to position [975, 0]
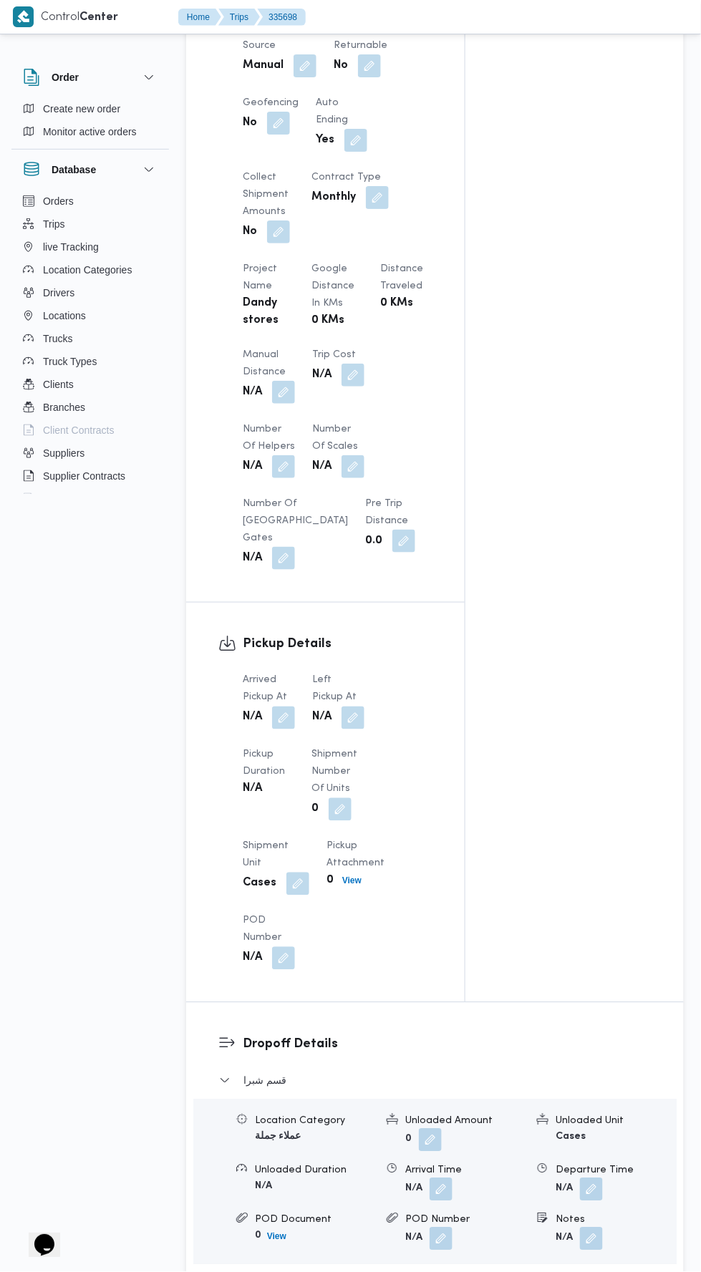
click at [288, 381] on button "button" at bounding box center [283, 392] width 23 height 23
click at [284, 707] on button "button" at bounding box center [283, 718] width 23 height 23
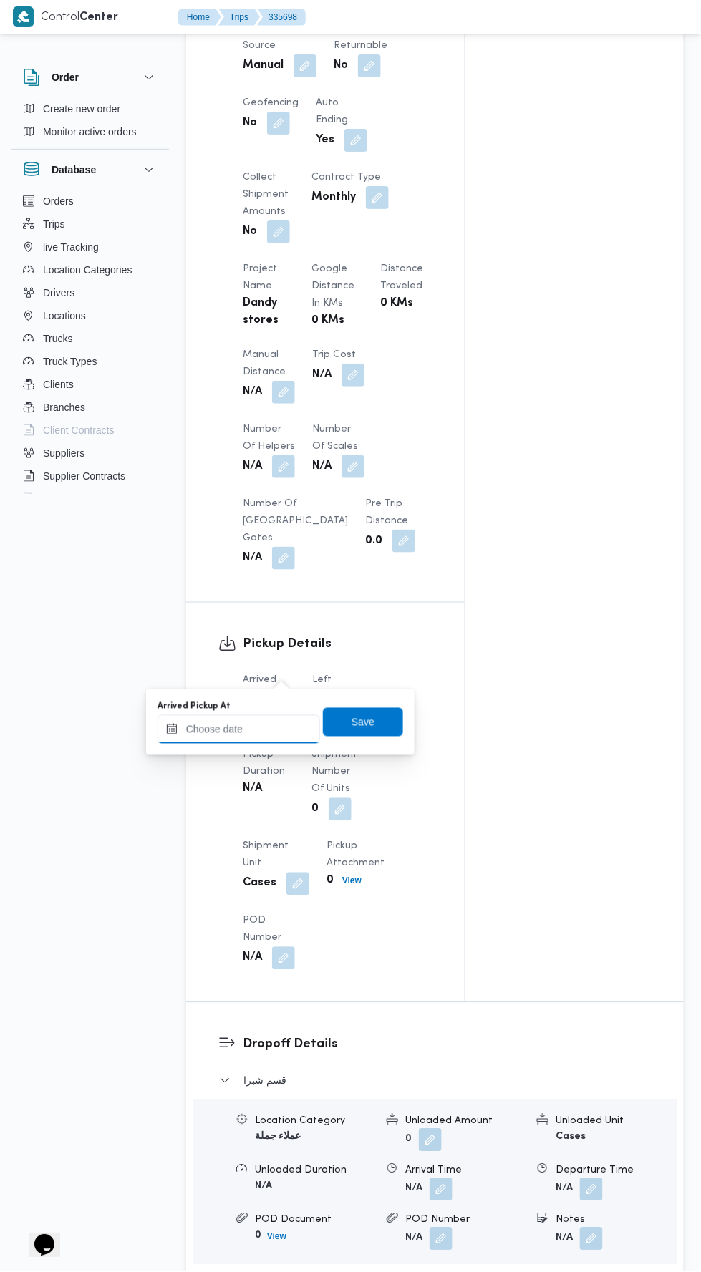
click at [280, 729] on input "Arrived Pickup At" at bounding box center [239, 729] width 163 height 29
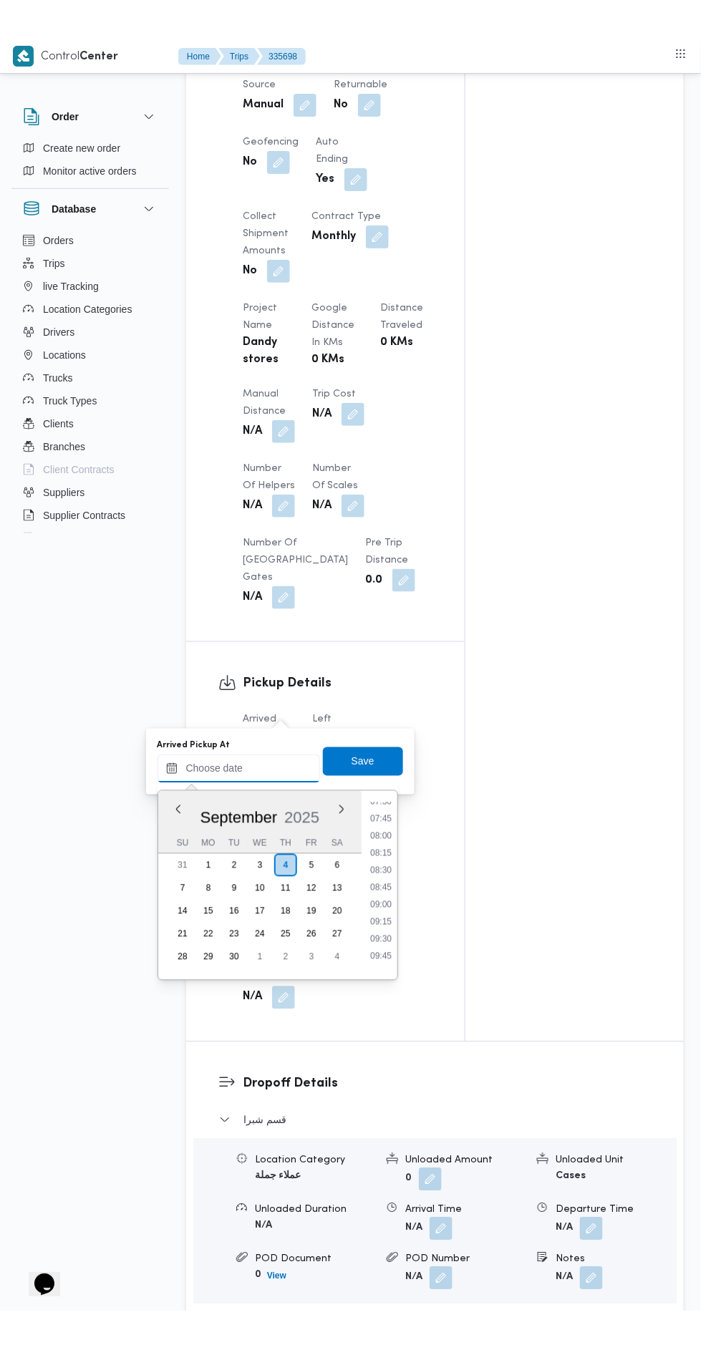
scroll to position [523, 0]
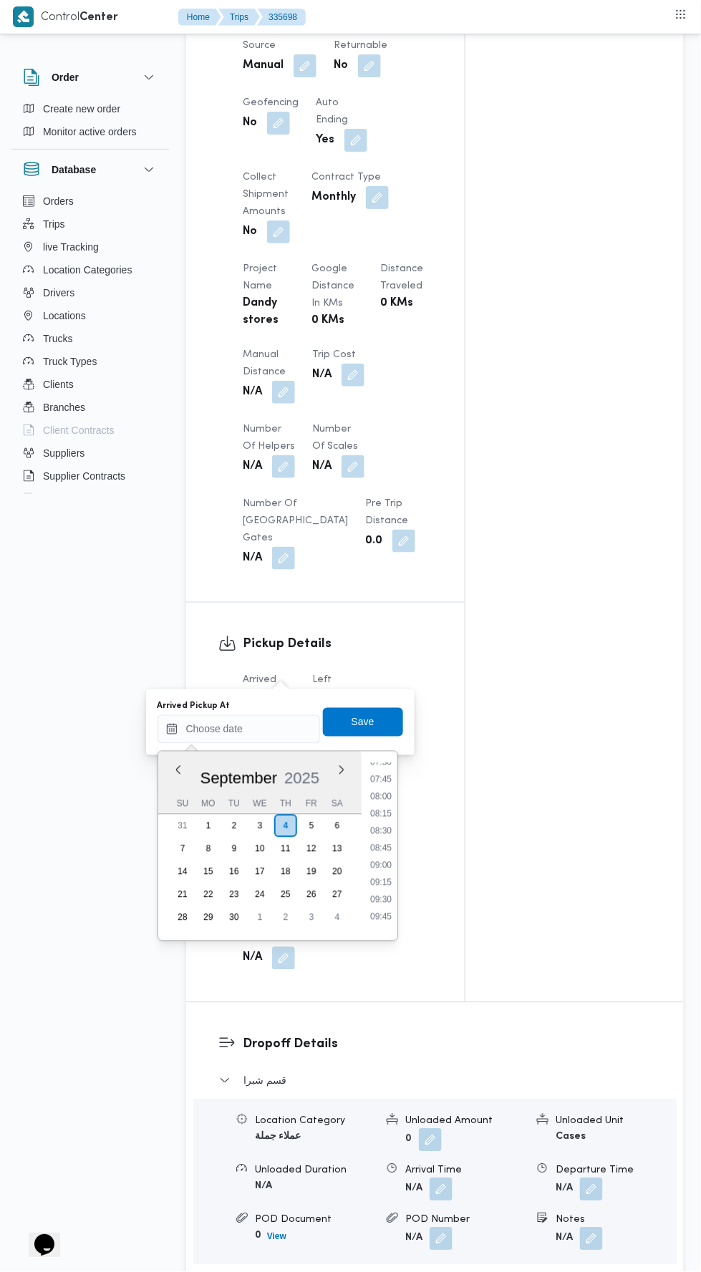
click at [380, 899] on li "09:30" at bounding box center [380, 900] width 33 height 14
type input "04/09/2025 09:30"
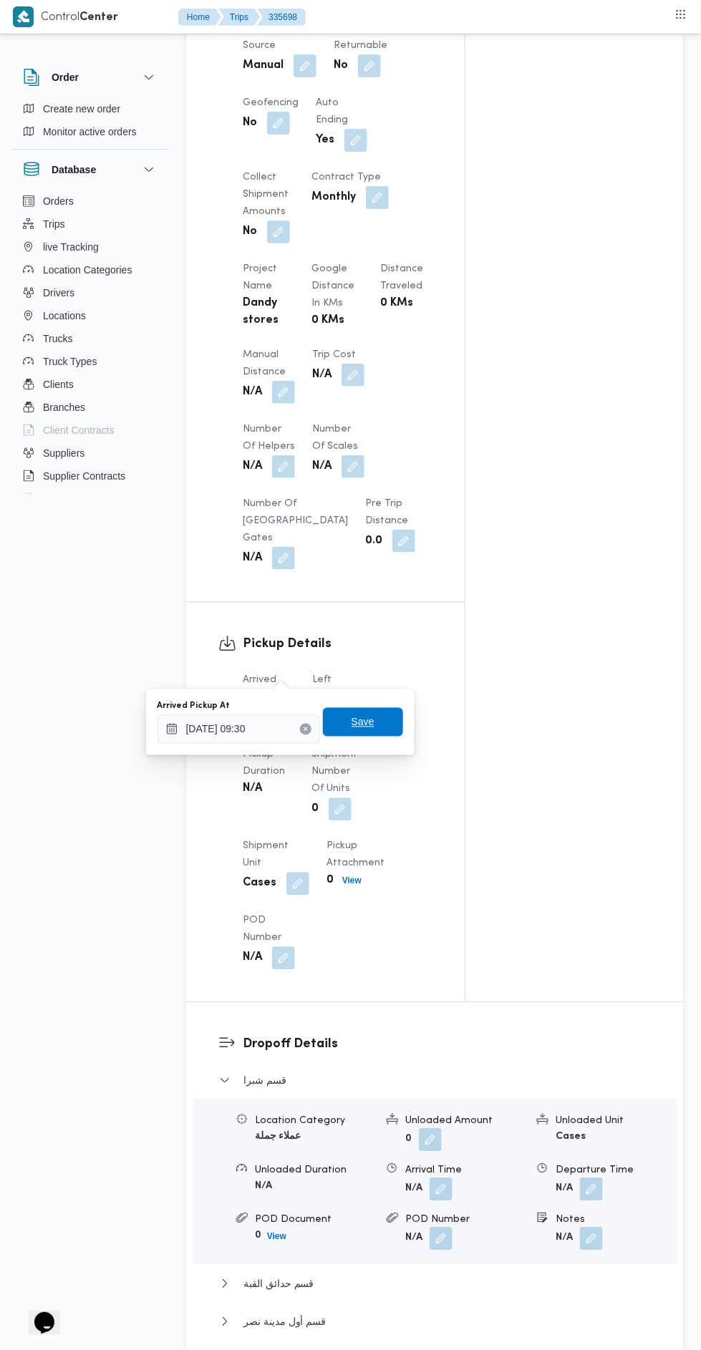
click at [380, 714] on span "Save" at bounding box center [363, 722] width 80 height 29
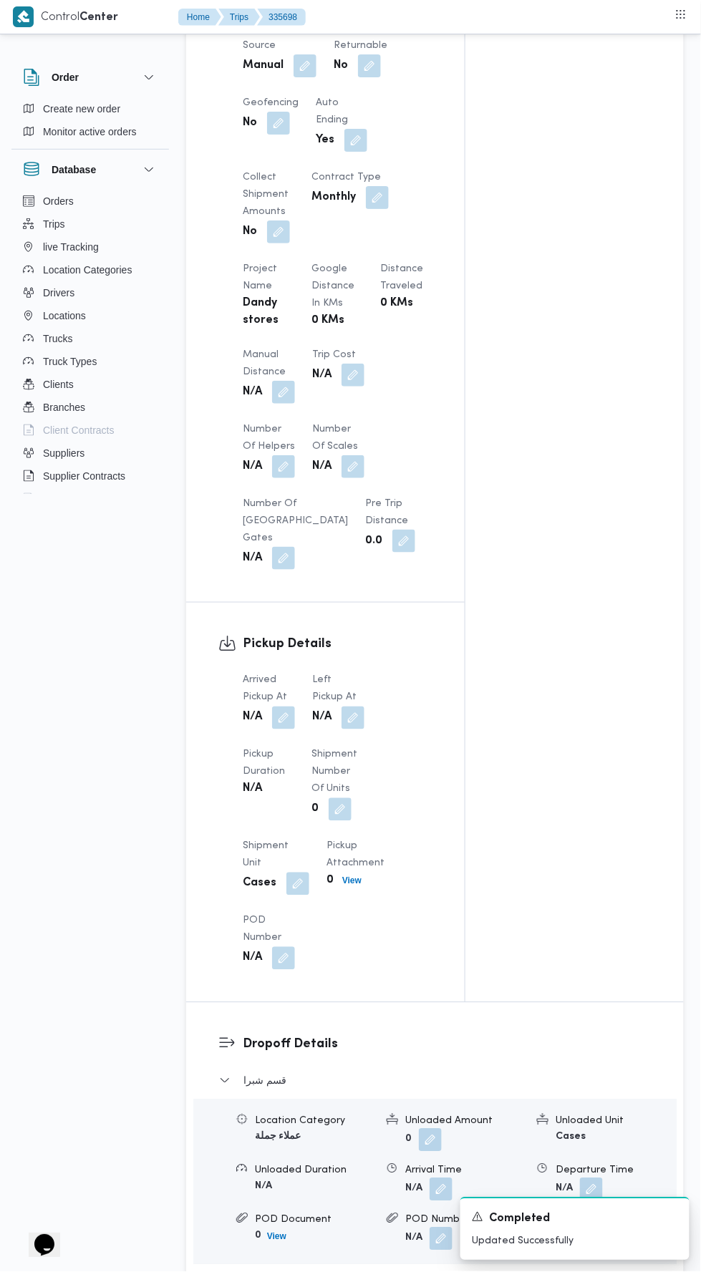
click at [354, 707] on button "button" at bounding box center [353, 718] width 23 height 23
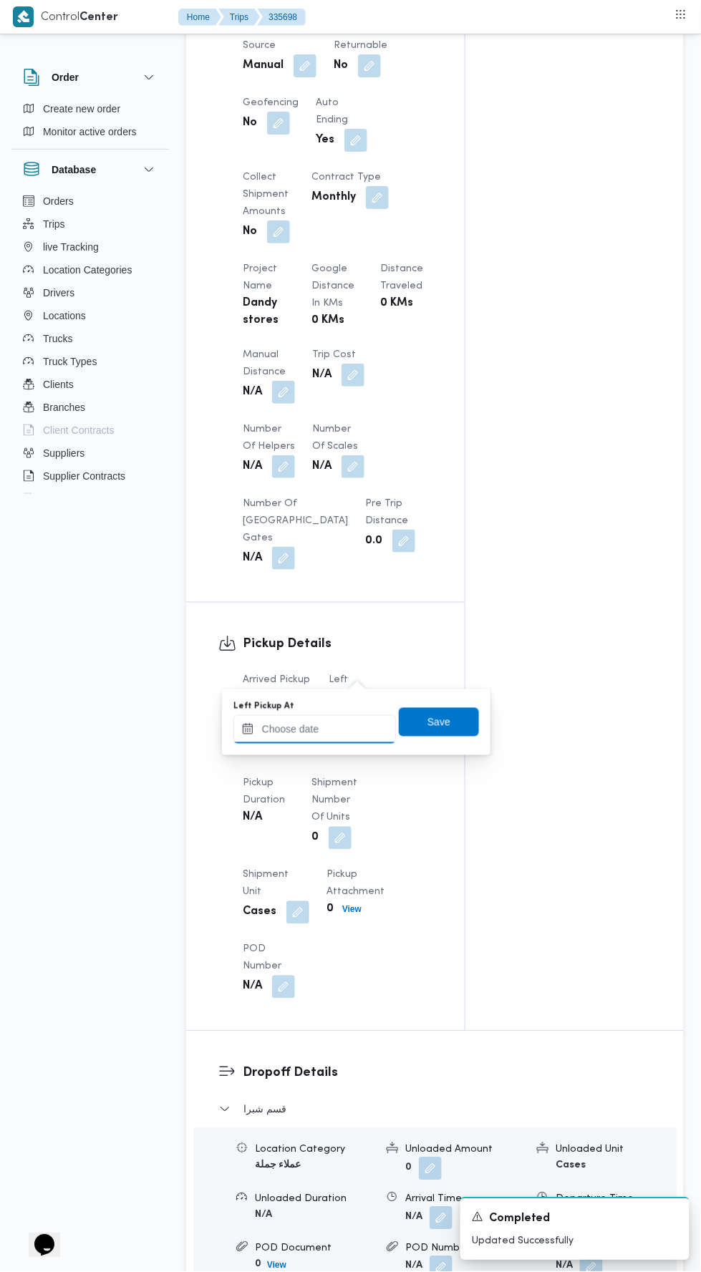
click at [338, 716] on input "Left Pickup At" at bounding box center [314, 729] width 163 height 29
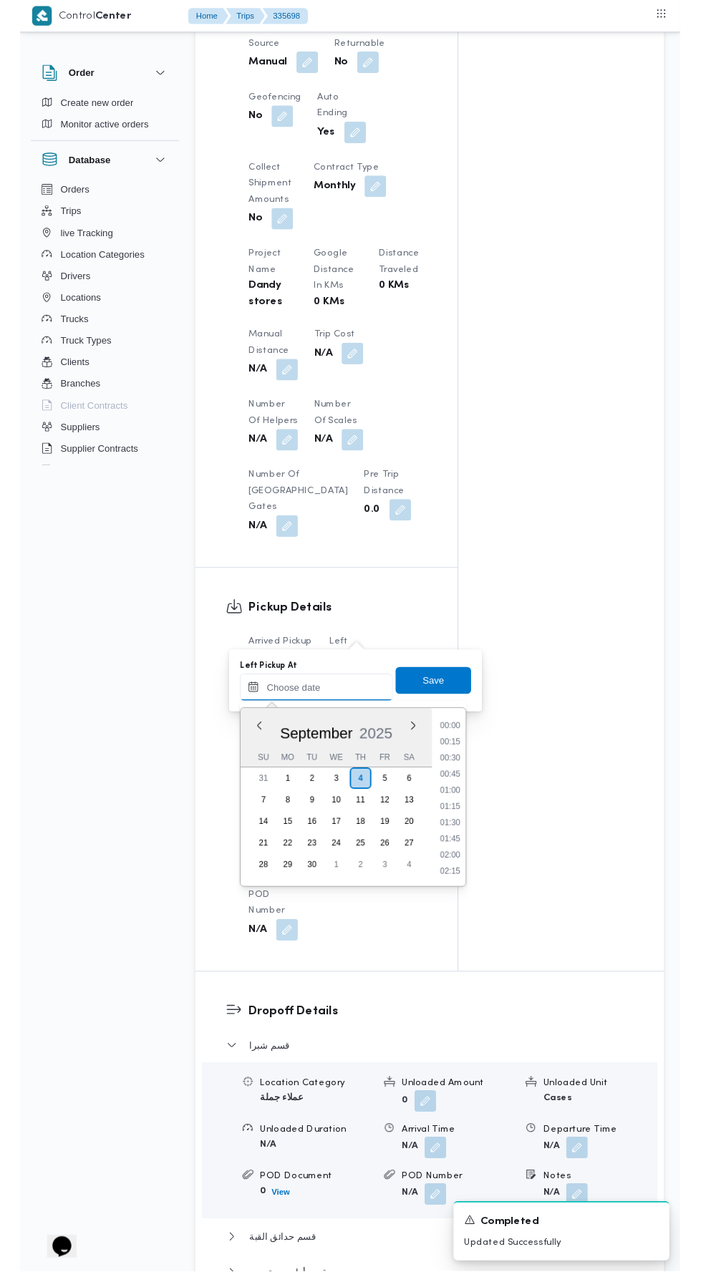
scroll to position [720, 0]
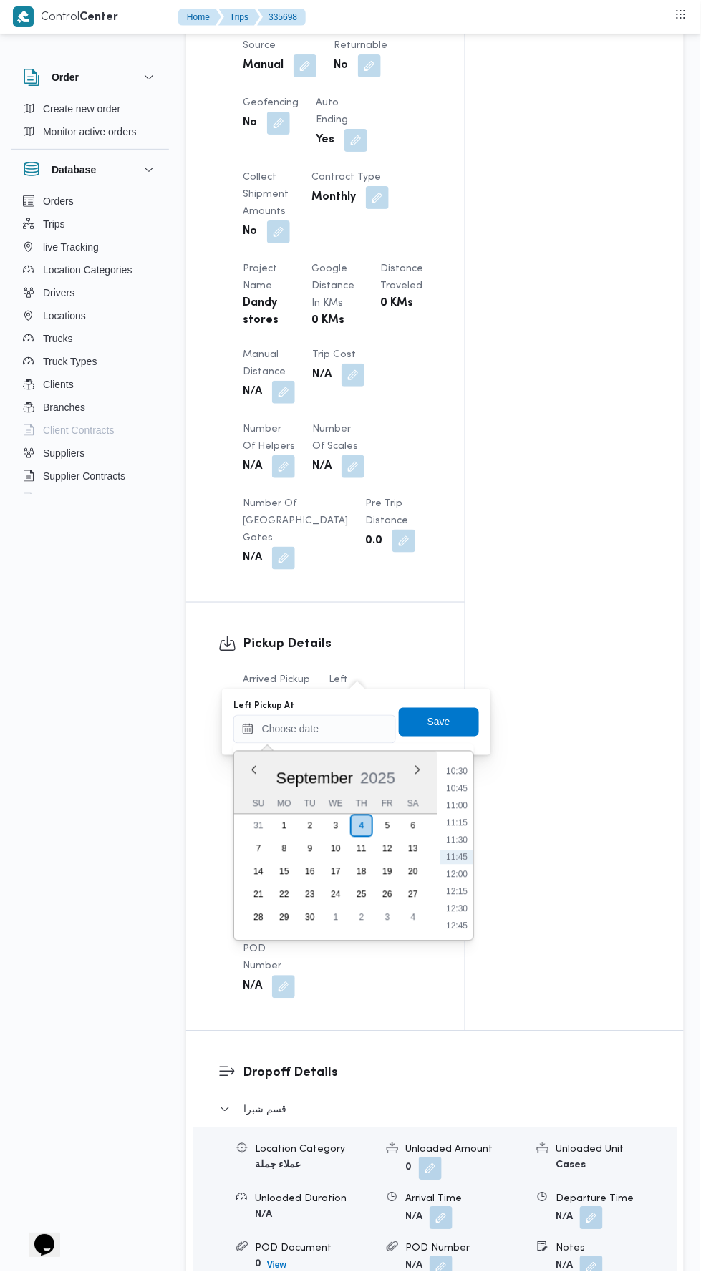
click at [458, 770] on li "10:30" at bounding box center [456, 772] width 33 height 14
type input "[DATE] 10:30"
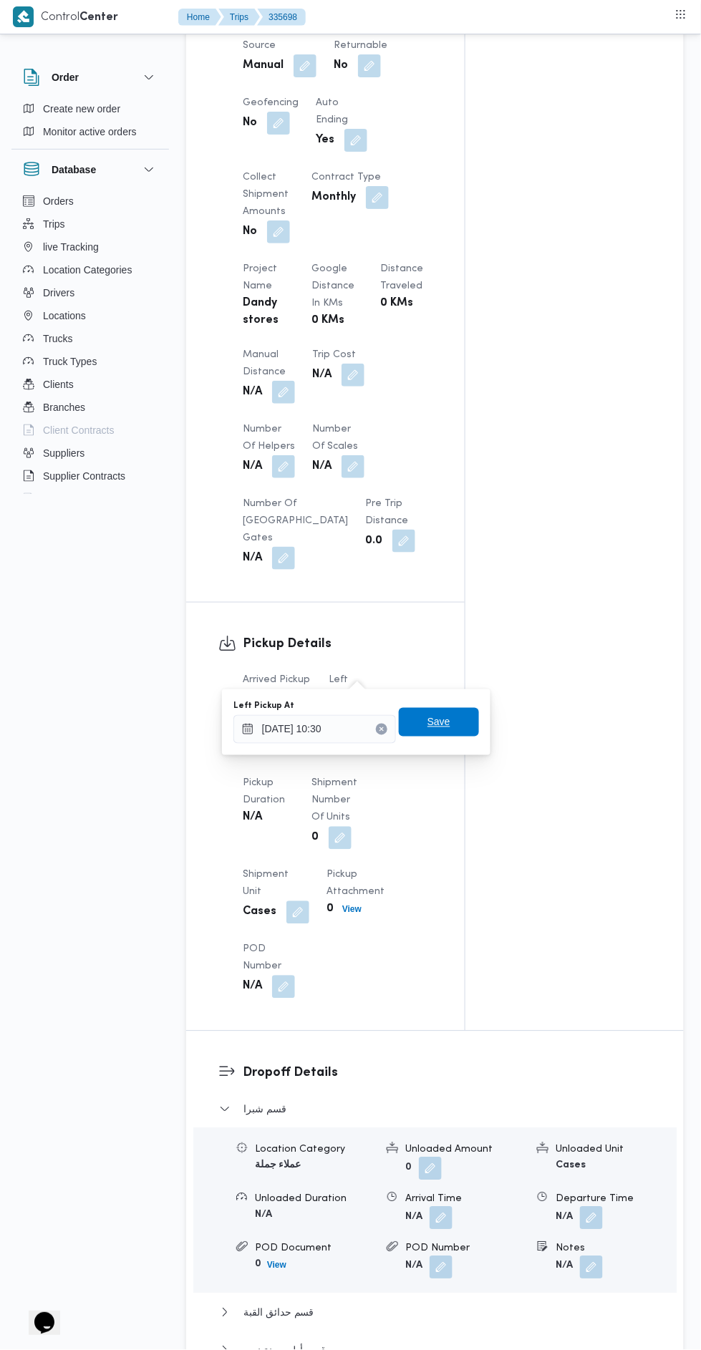
click at [458, 721] on span "Save" at bounding box center [439, 722] width 80 height 29
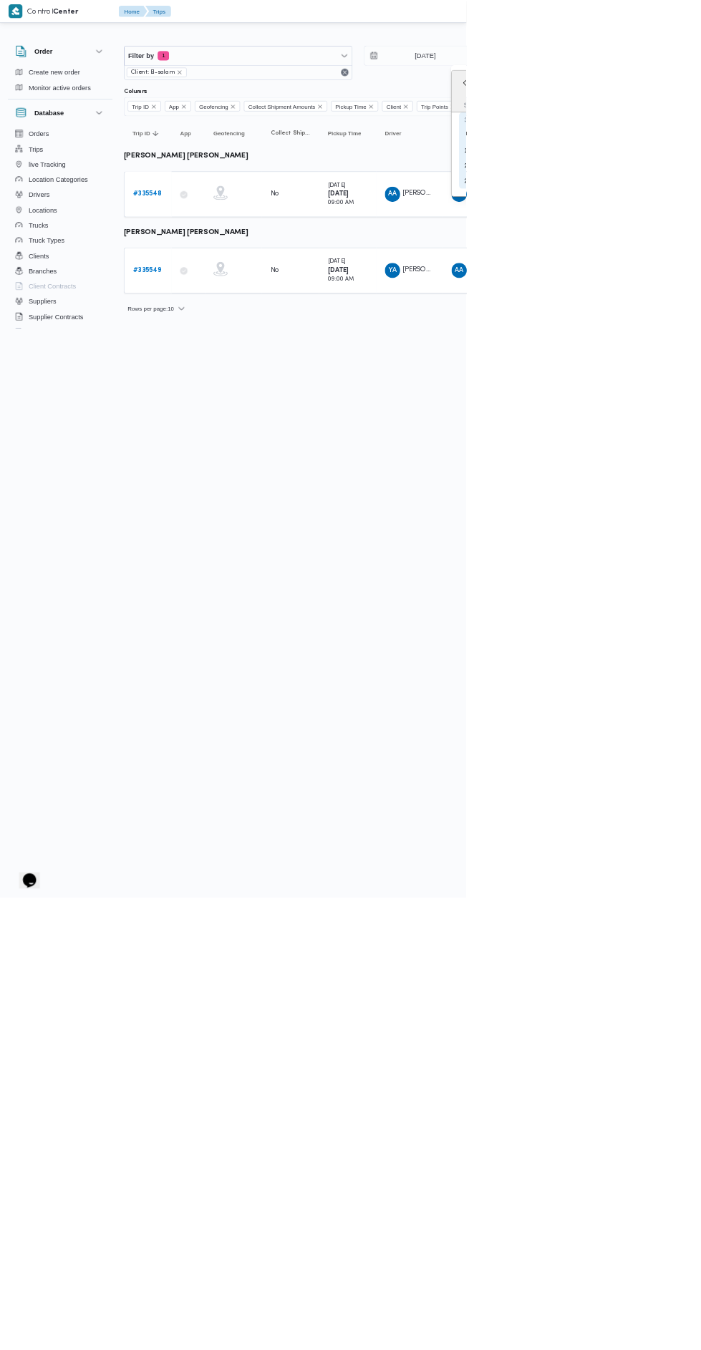
type input "[DATE]"
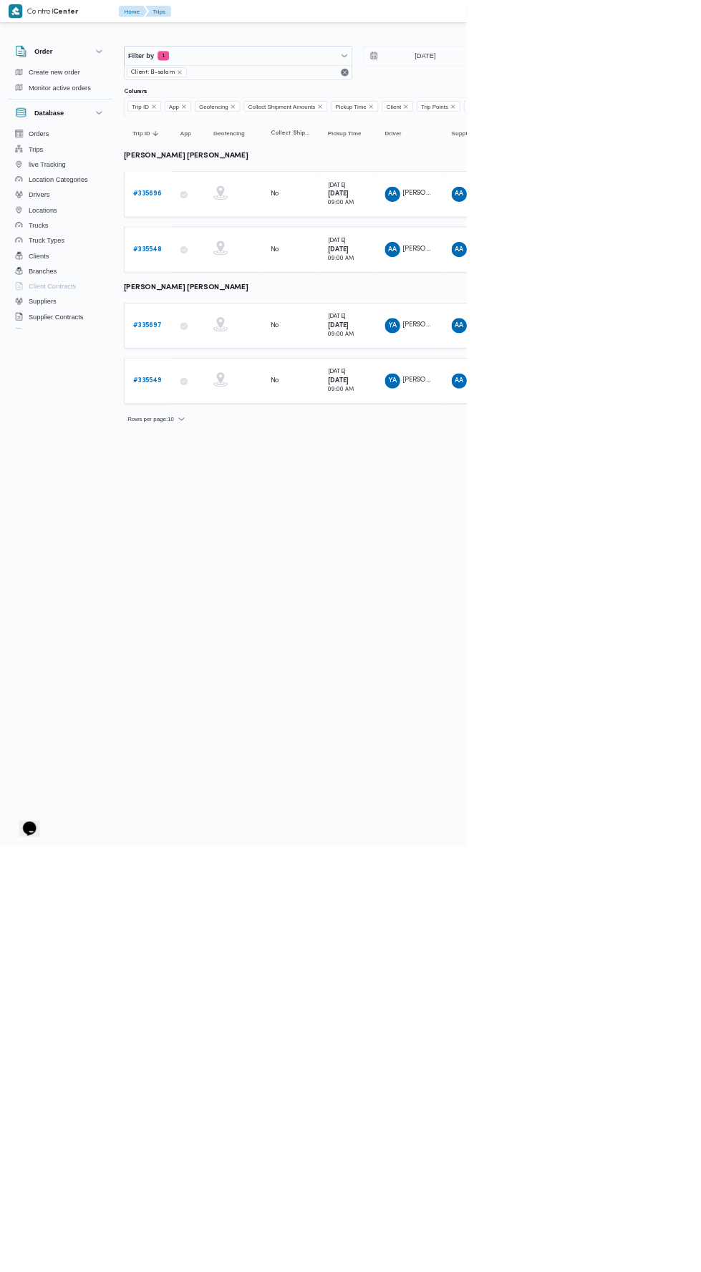
click at [223, 290] on b "# 335696" at bounding box center [221, 291] width 43 height 9
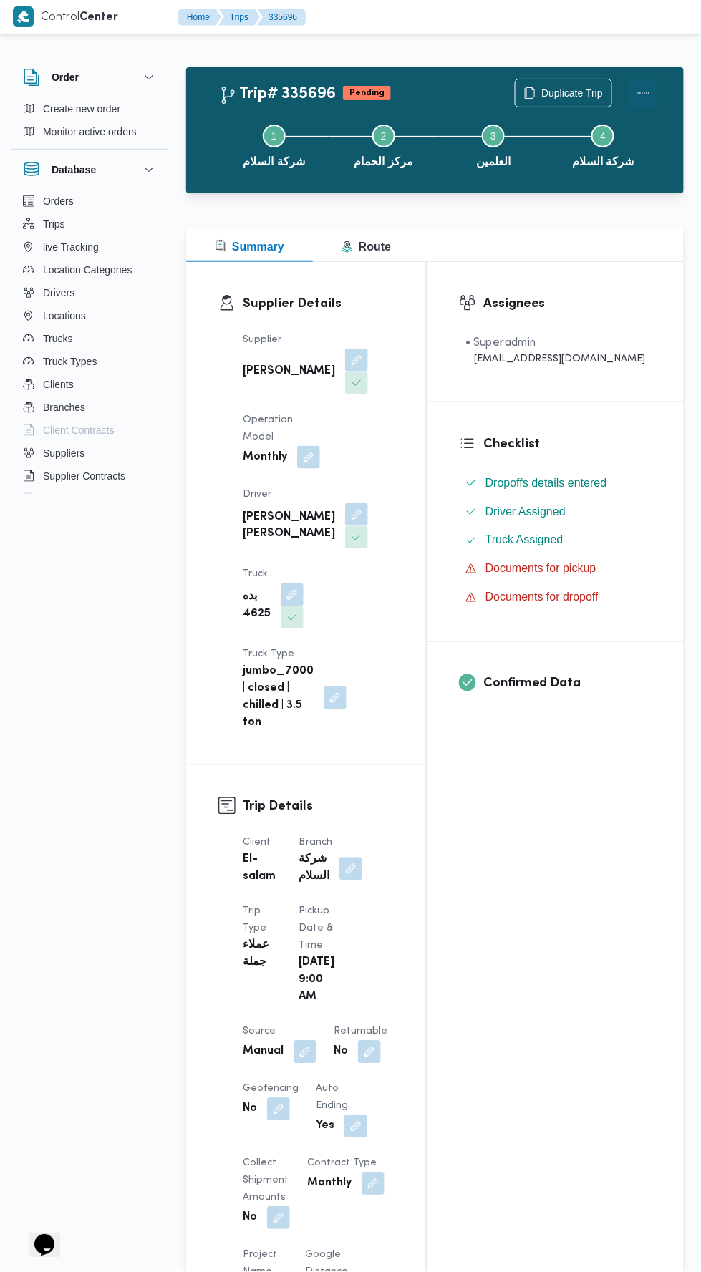
click at [653, 97] on button "Actions" at bounding box center [643, 93] width 29 height 29
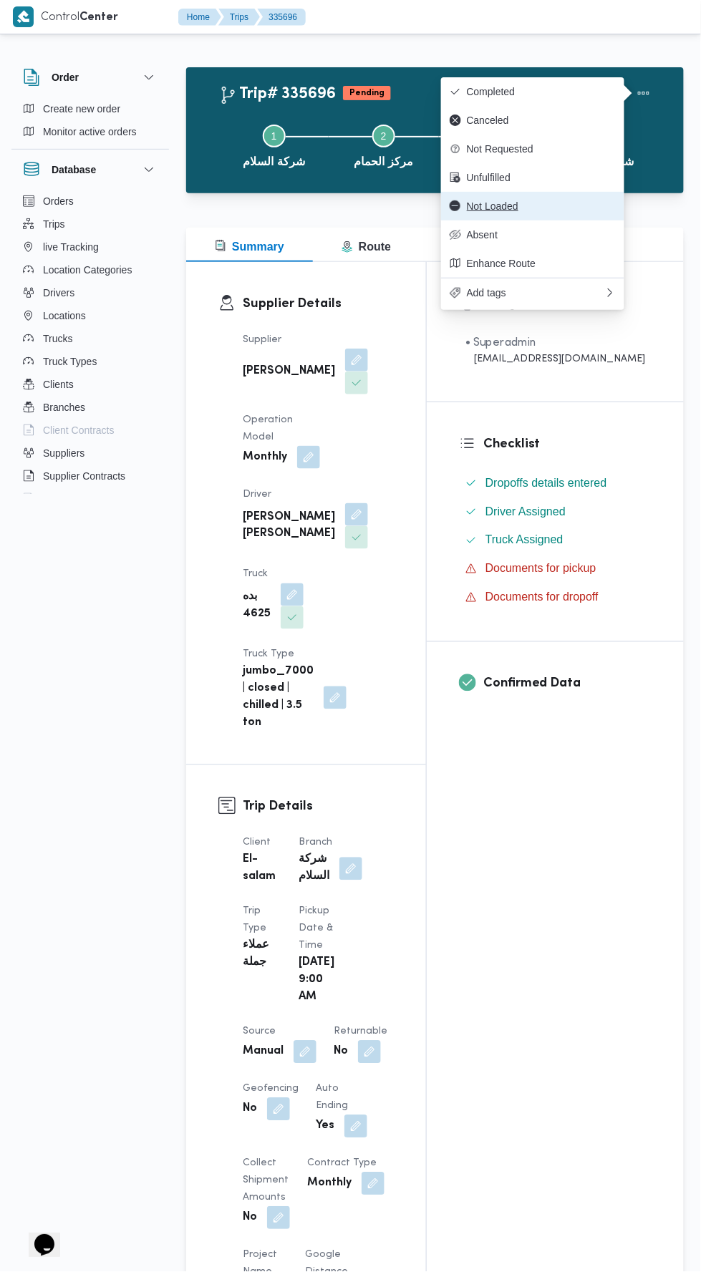
click at [584, 208] on span "Not Loaded" at bounding box center [541, 205] width 149 height 11
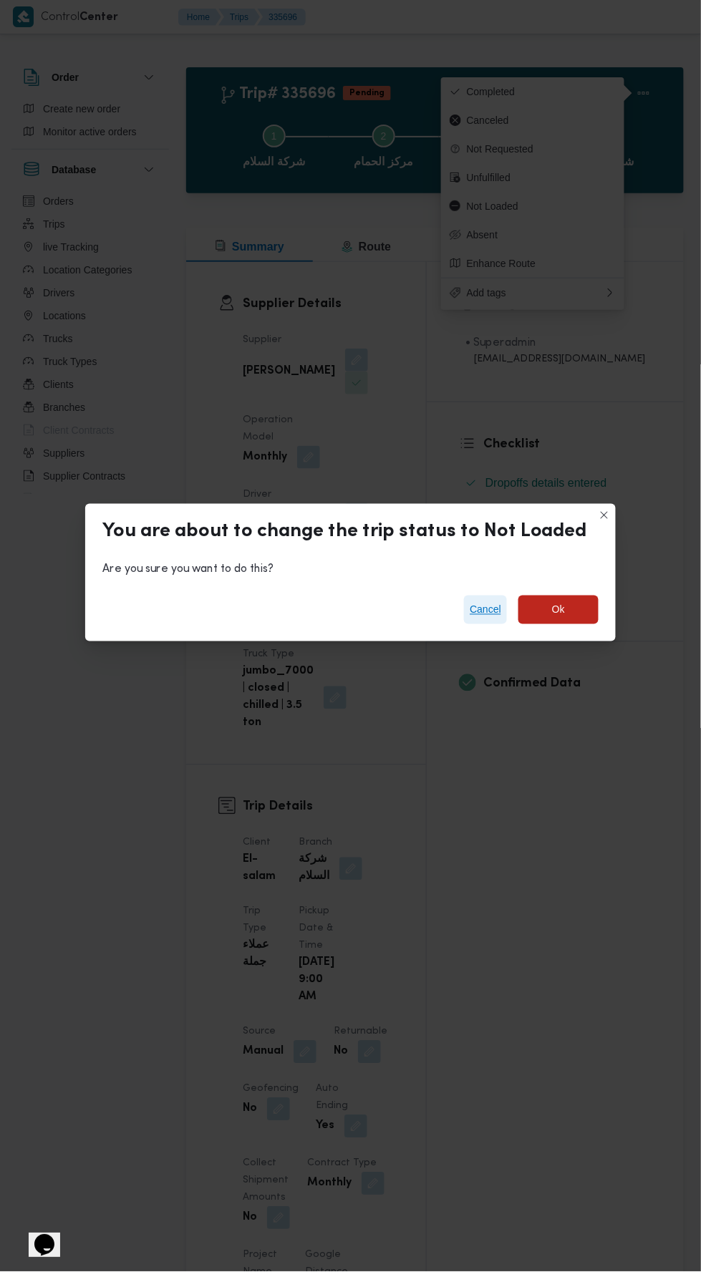
click at [470, 602] on span "Cancel" at bounding box center [486, 609] width 32 height 17
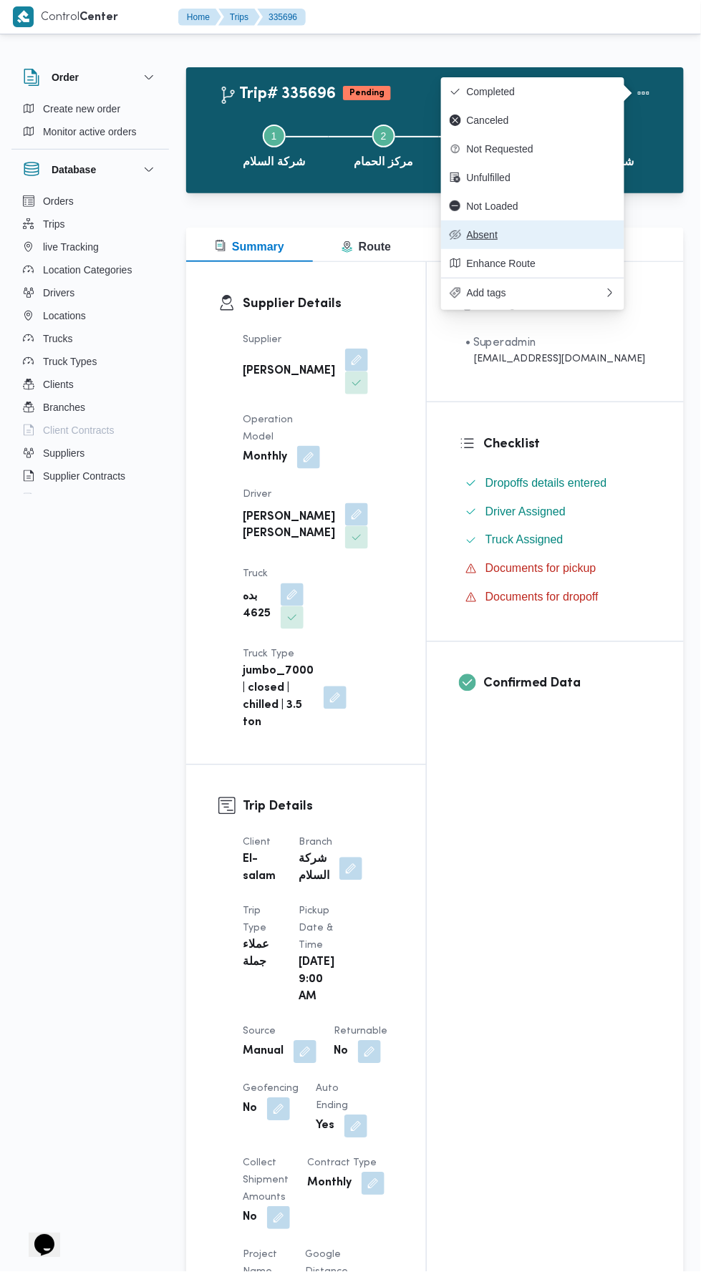
click at [566, 233] on span "Absent" at bounding box center [541, 234] width 149 height 11
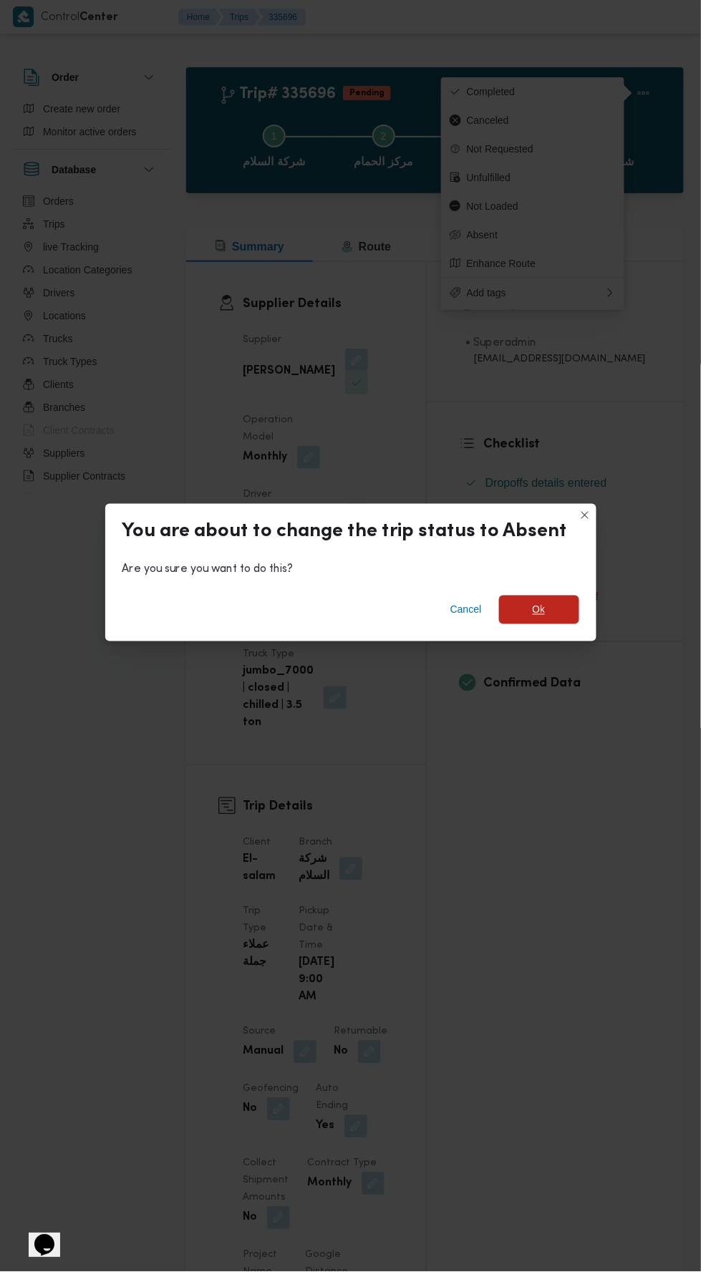
click at [543, 596] on span "Ok" at bounding box center [539, 610] width 80 height 29
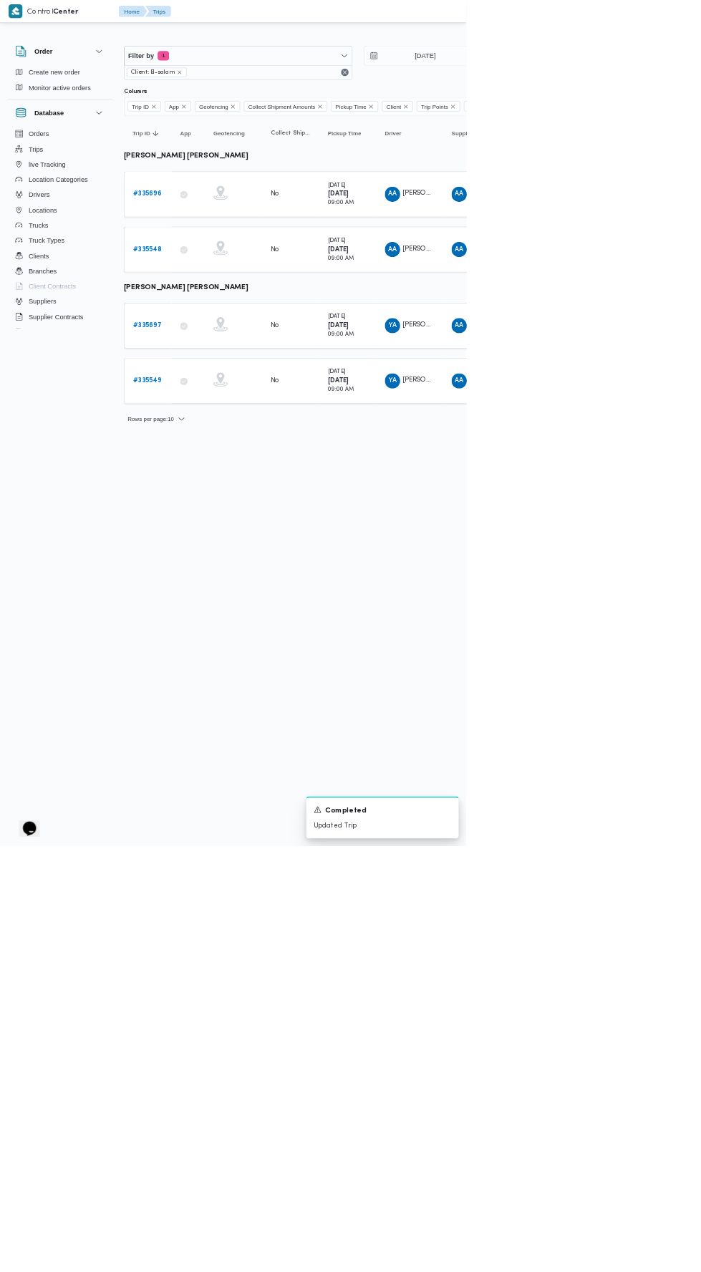
click at [203, 485] on b "# 335697" at bounding box center [221, 489] width 43 height 9
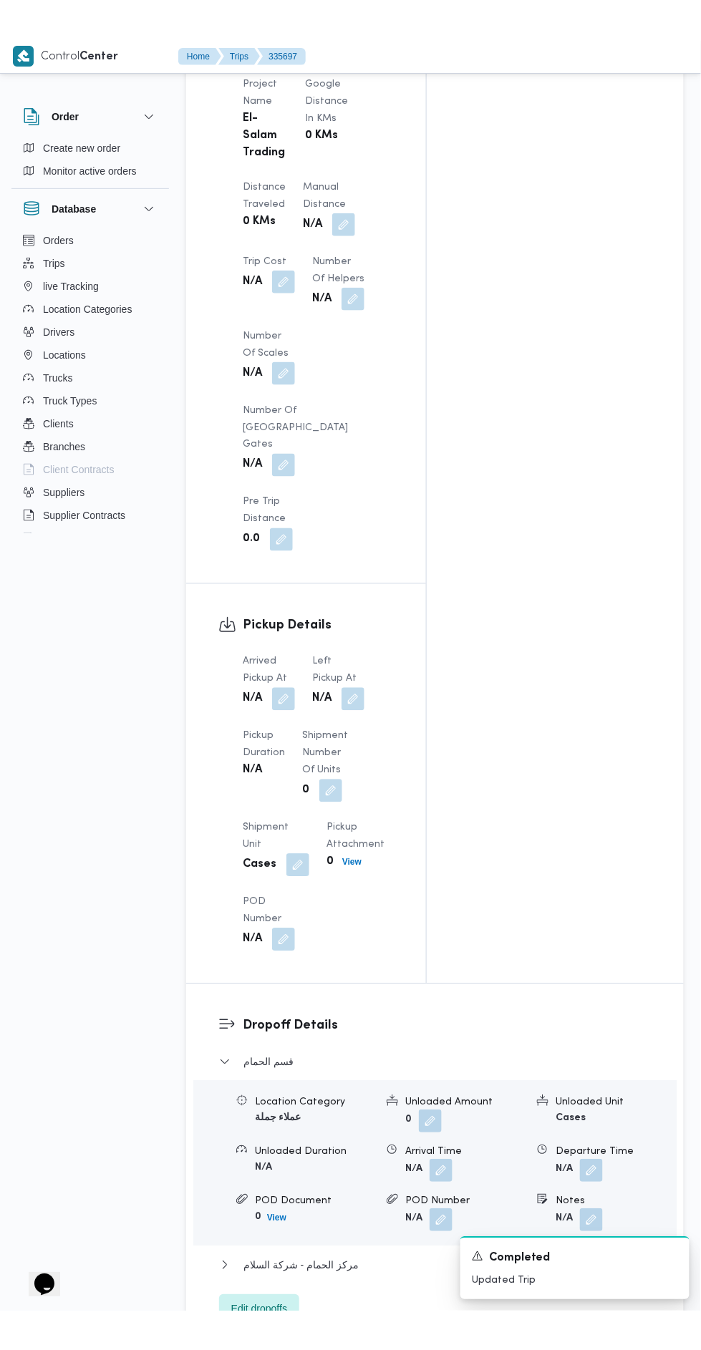
scroll to position [1160, 0]
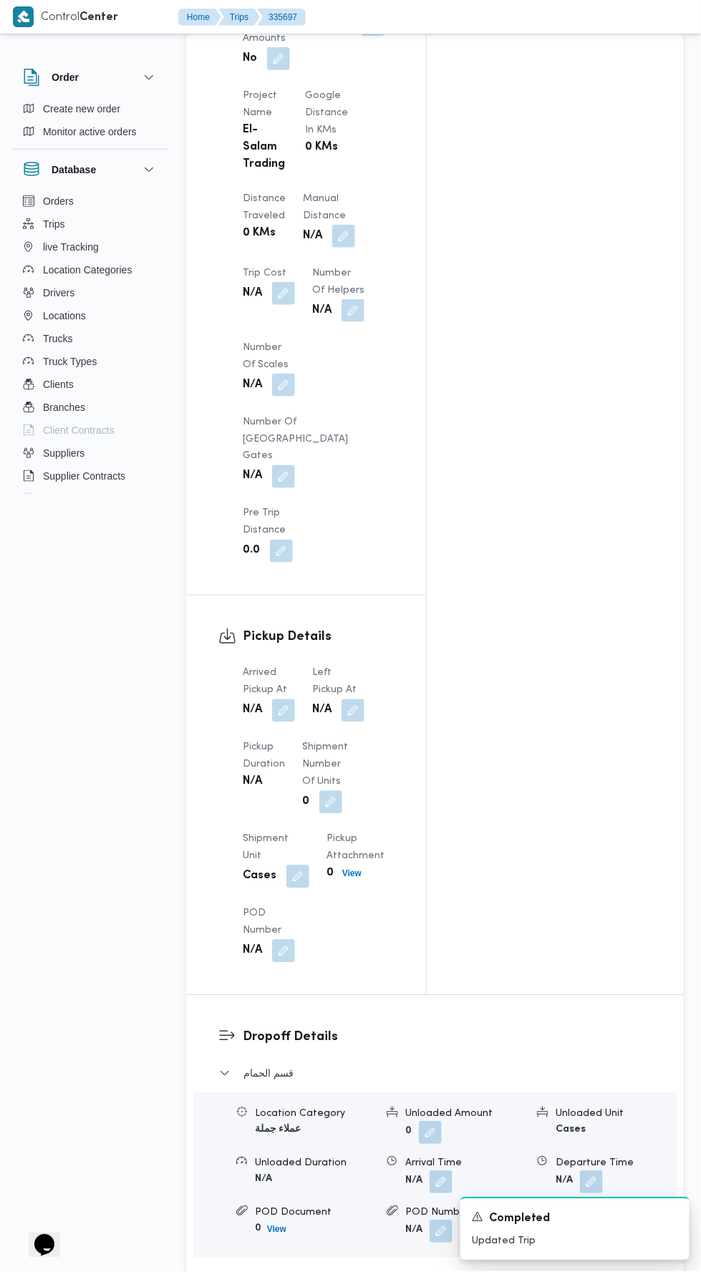
click at [281, 700] on button "button" at bounding box center [283, 711] width 23 height 23
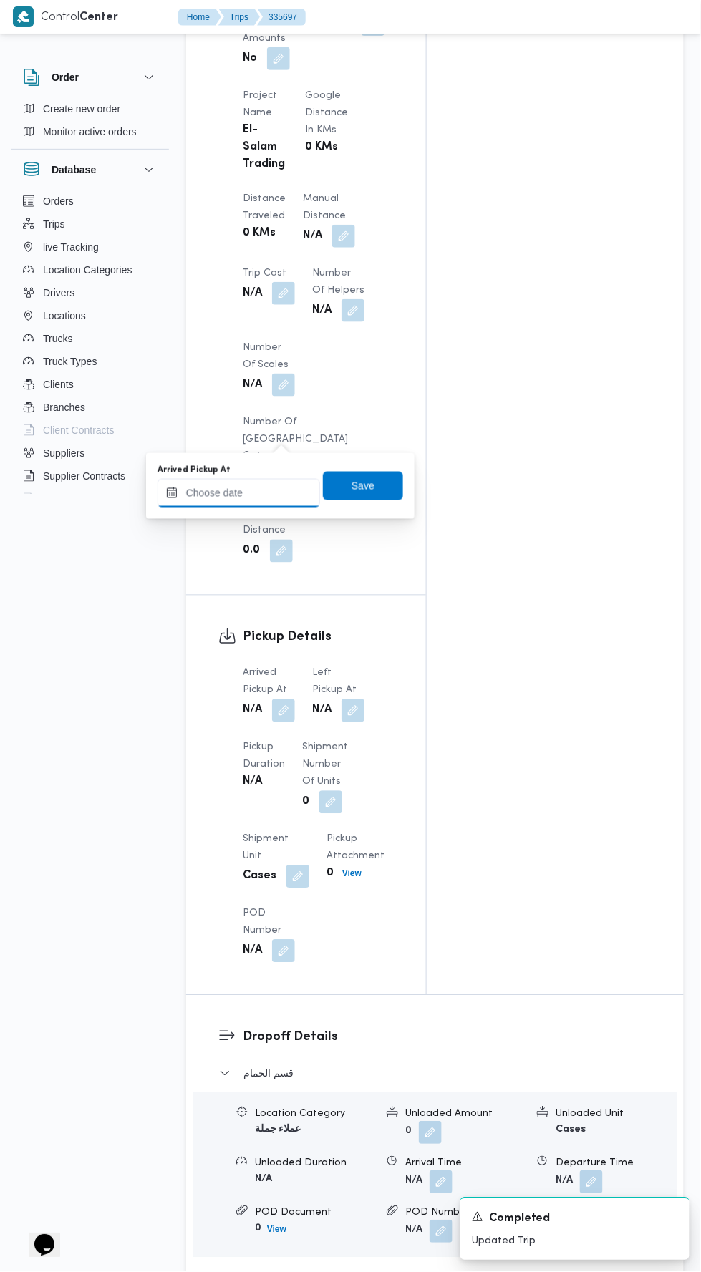
click at [281, 490] on input "Arrived Pickup At" at bounding box center [239, 493] width 163 height 29
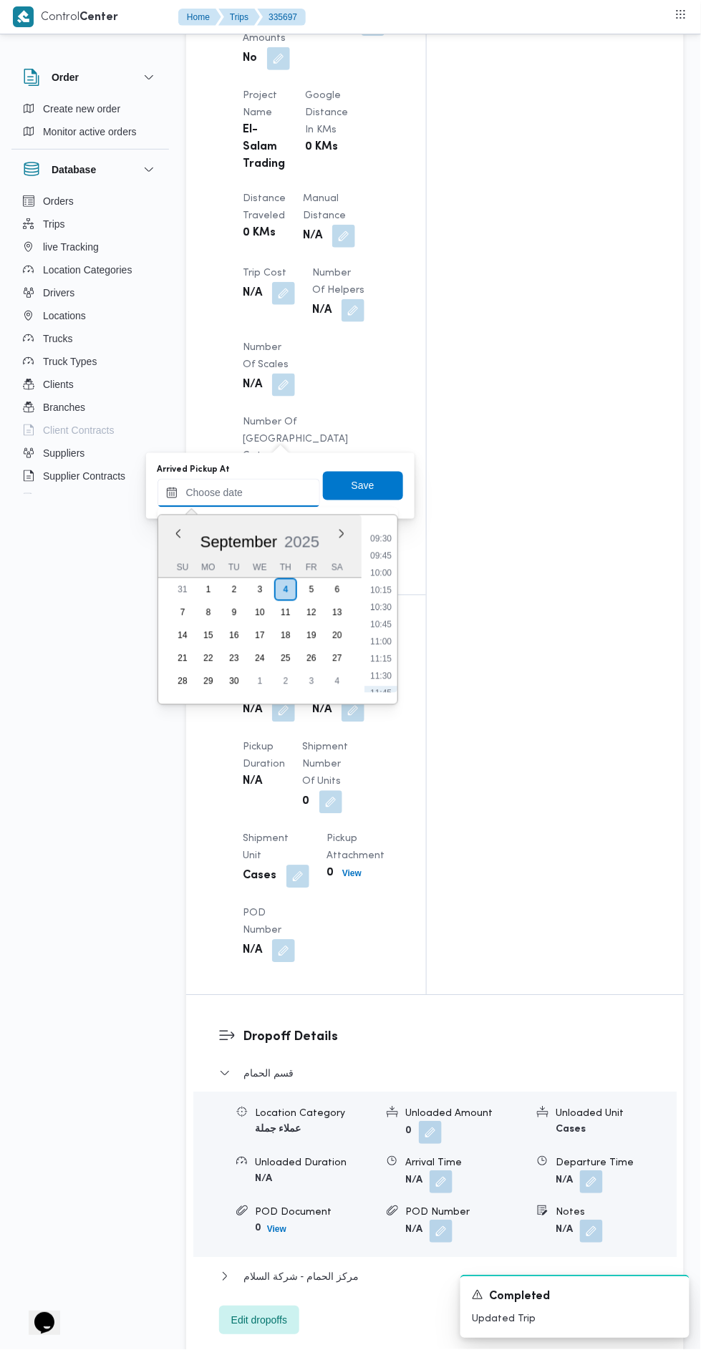
scroll to position [638, 0]
click at [385, 544] on li "09:30" at bounding box center [380, 549] width 33 height 14
type input "04/09/2025 09:30"
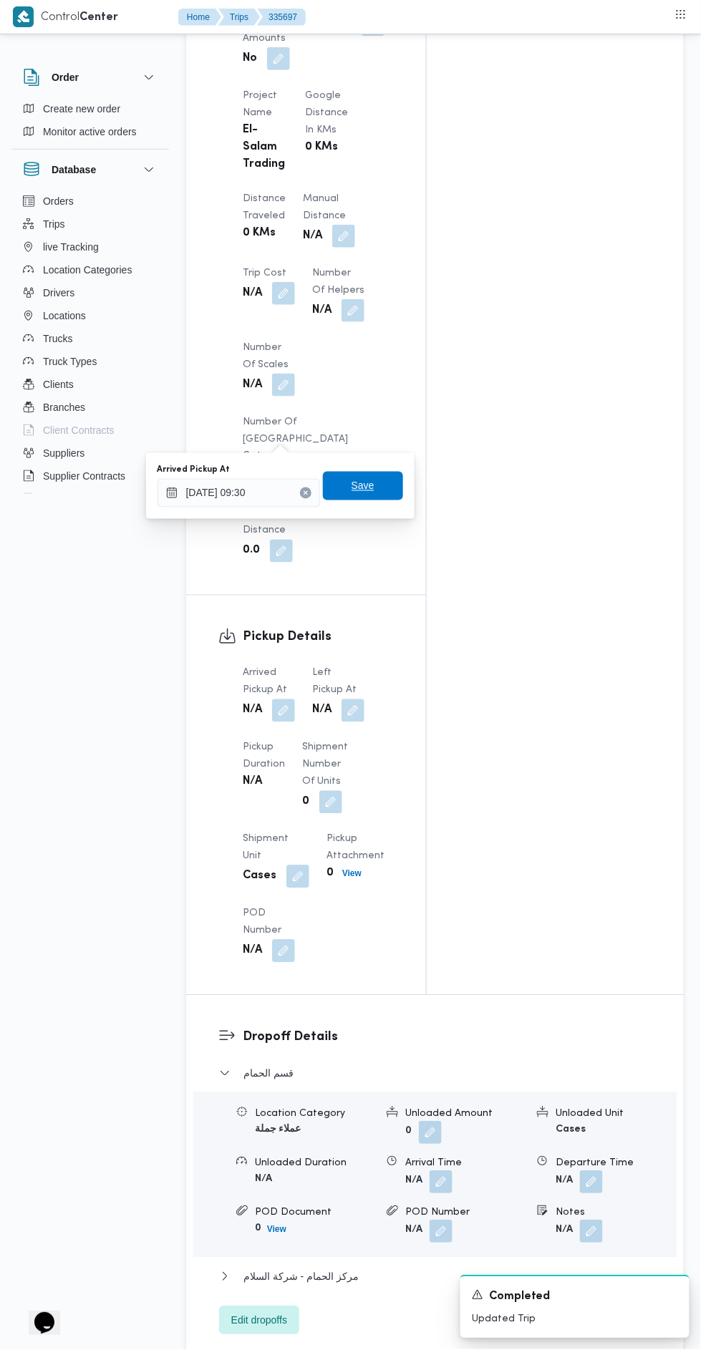
click at [384, 485] on span "Save" at bounding box center [363, 486] width 80 height 29
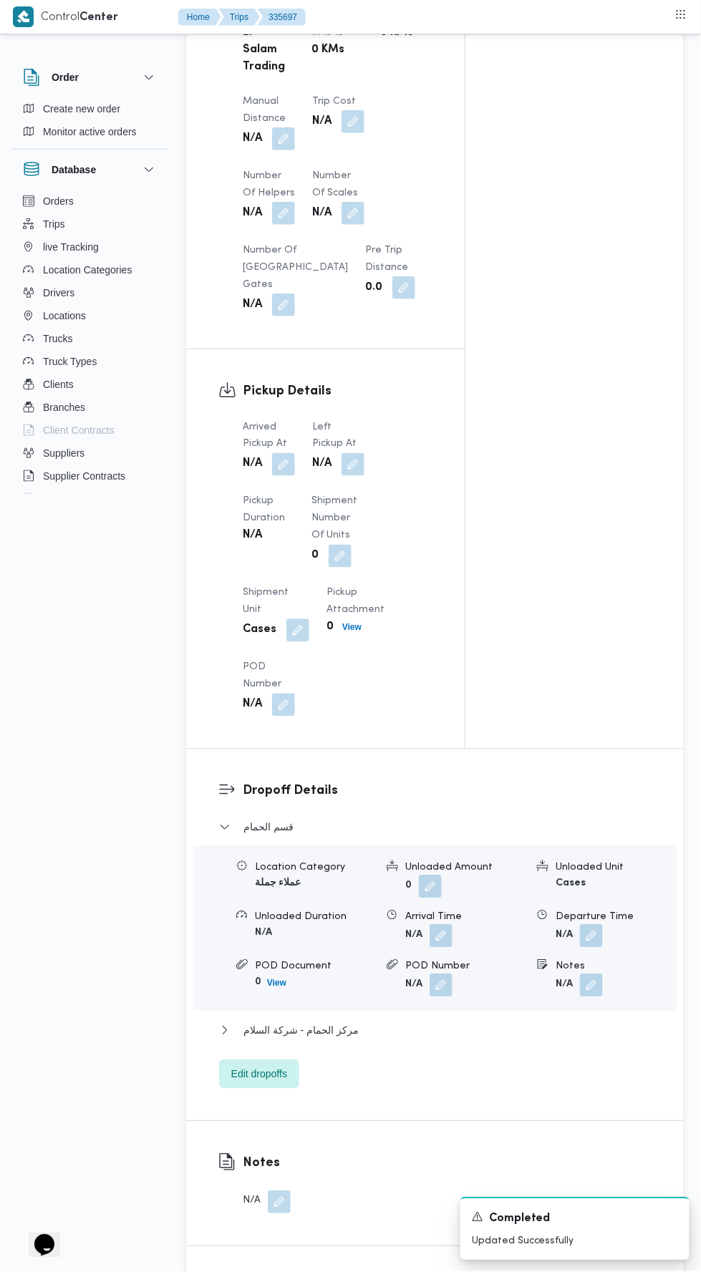
click at [356, 453] on button "button" at bounding box center [353, 464] width 23 height 23
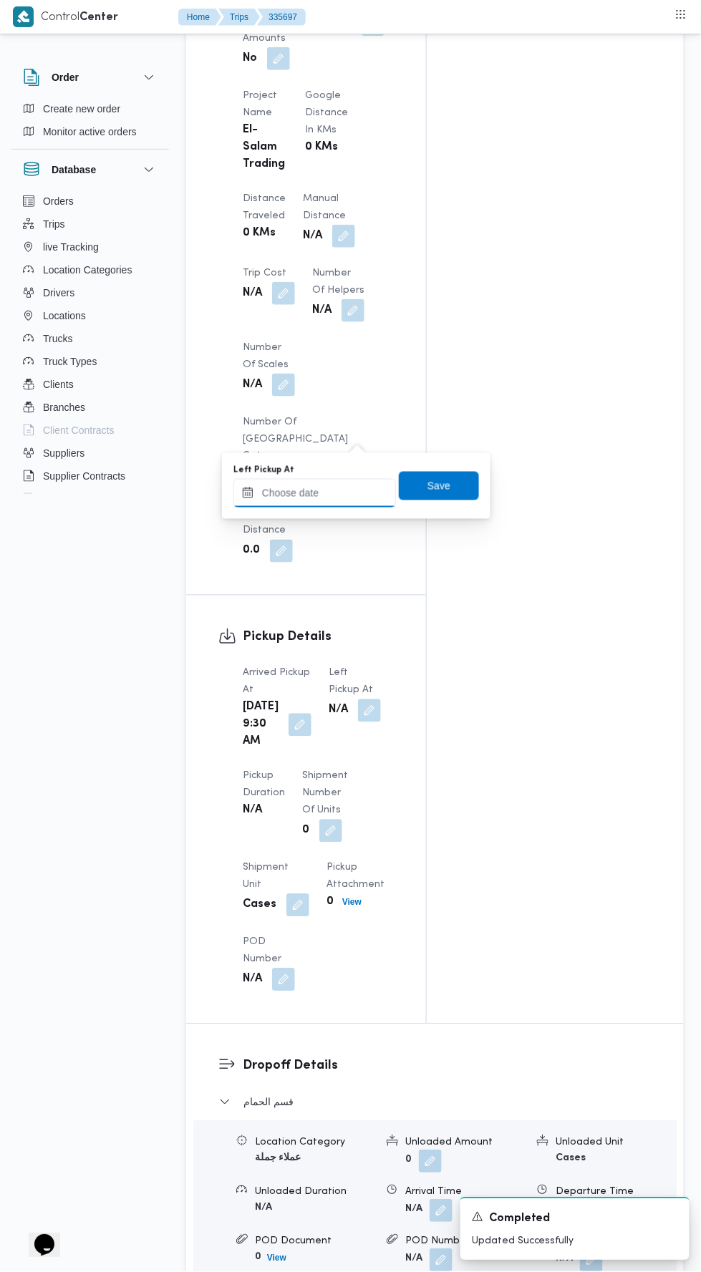
click at [351, 496] on input "Left Pickup At" at bounding box center [314, 493] width 163 height 29
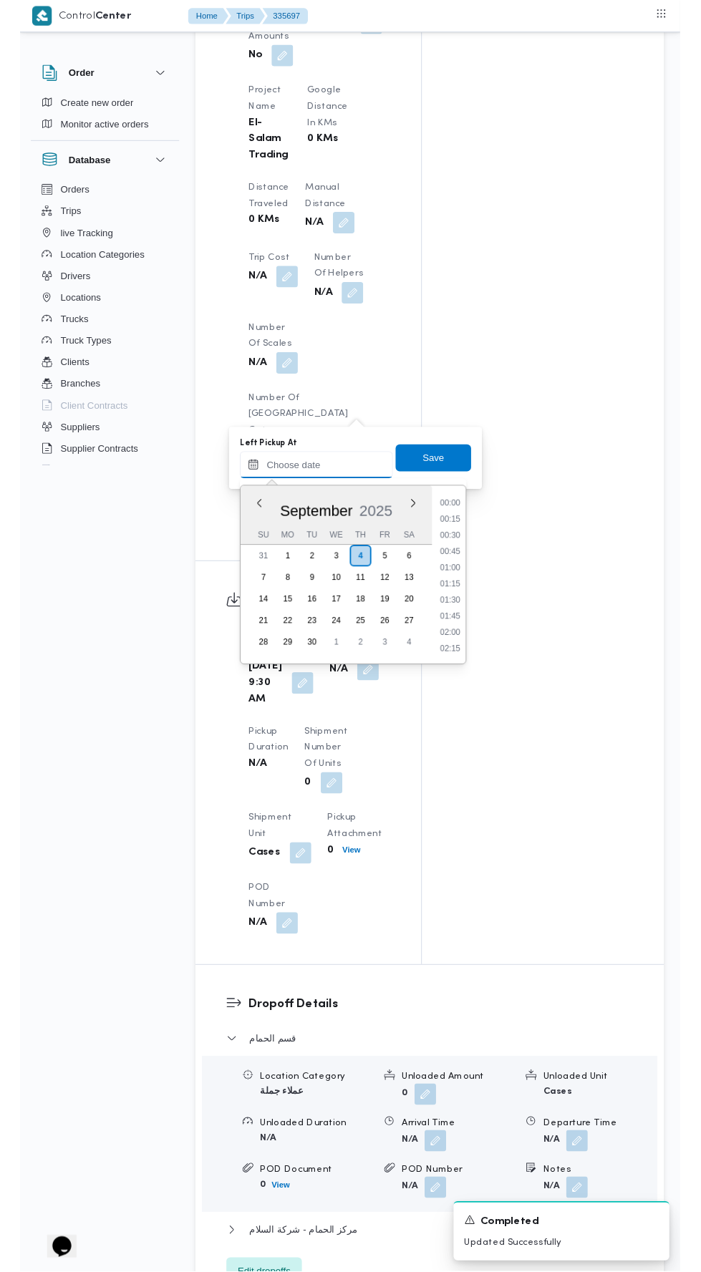
scroll to position [720, 0]
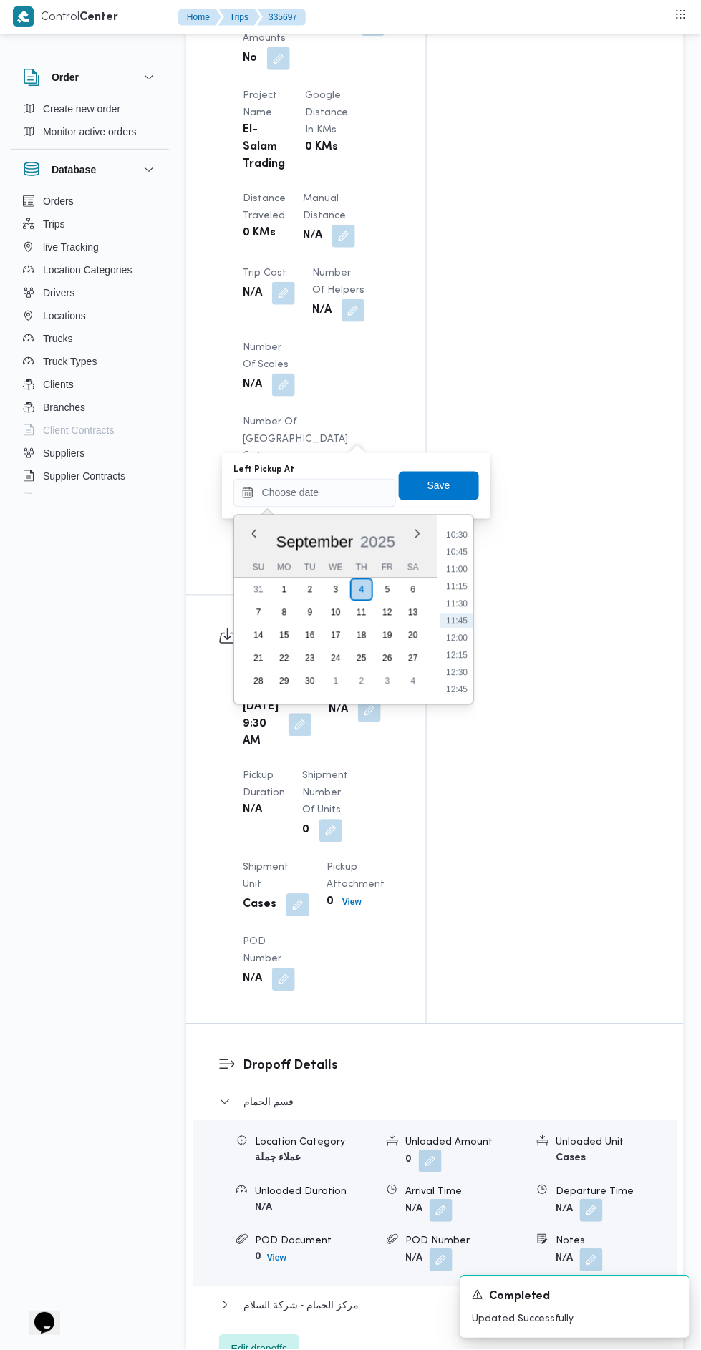
click at [458, 551] on li "10:45" at bounding box center [456, 553] width 33 height 14
type input "04/09/2025 10:45"
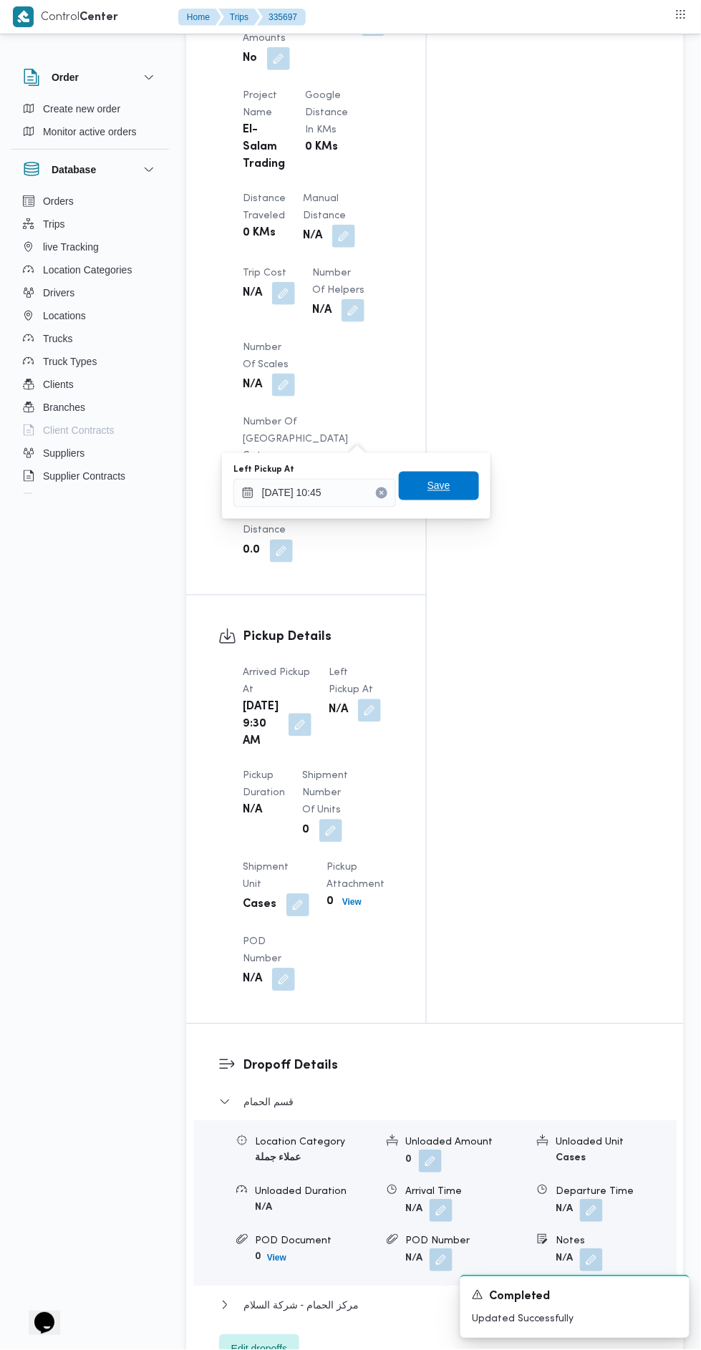
click at [474, 479] on span "Save" at bounding box center [439, 486] width 80 height 29
